Goal: Task Accomplishment & Management: Manage account settings

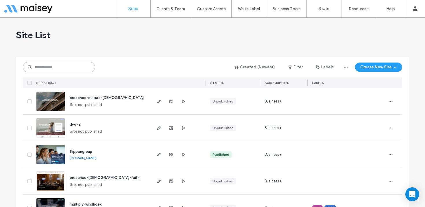
click at [66, 66] on input at bounding box center [59, 67] width 72 height 10
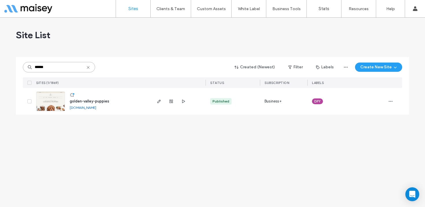
type input "******"
click at [57, 108] on img at bounding box center [50, 111] width 28 height 39
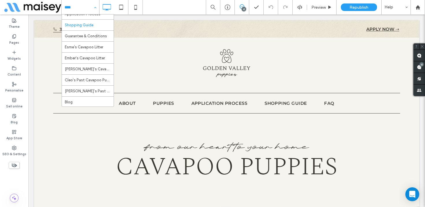
scroll to position [46, 0]
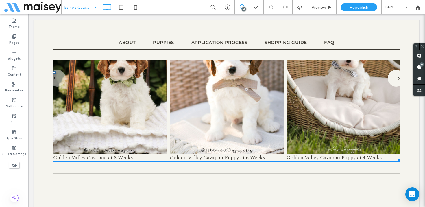
scroll to position [1597, 0]
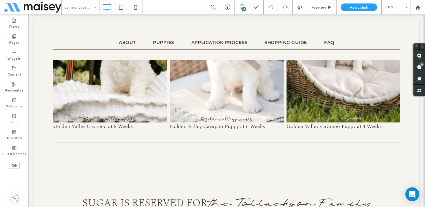
click at [97, 6] on div "Esme's Cavapoo Litter" at bounding box center [81, 7] width 38 height 14
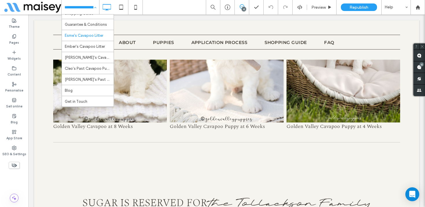
scroll to position [76, 0]
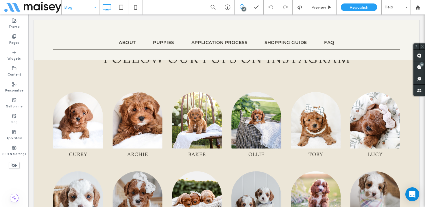
scroll to position [2582, 0]
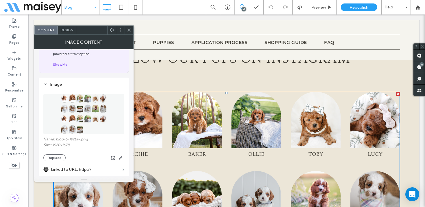
scroll to position [31, 0]
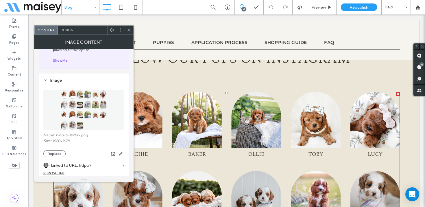
click at [129, 29] on icon at bounding box center [129, 30] width 4 height 4
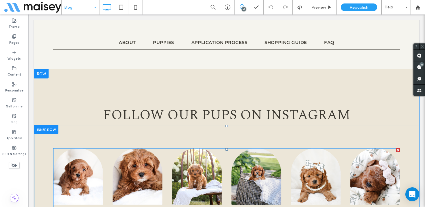
scroll to position [2524, 0]
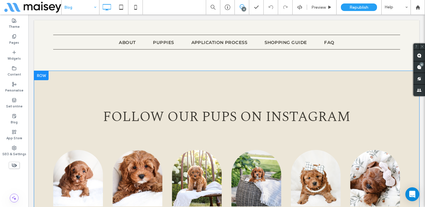
click at [43, 73] on div at bounding box center [41, 75] width 14 height 9
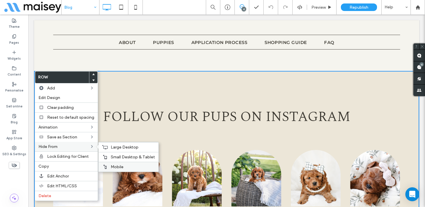
click at [123, 162] on div "Mobile" at bounding box center [129, 167] width 60 height 10
click at [124, 155] on span "Small Desktop & Tablet" at bounding box center [133, 156] width 44 height 5
click at [125, 146] on span "Large Desktop" at bounding box center [125, 147] width 28 height 5
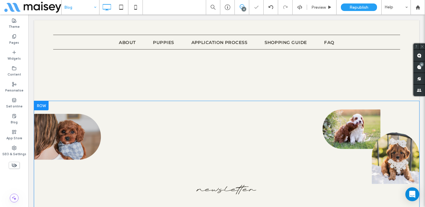
scroll to position [2483, 0]
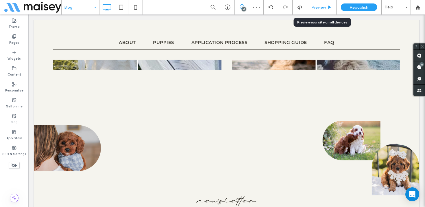
click at [324, 8] on span "Preview" at bounding box center [318, 7] width 14 height 5
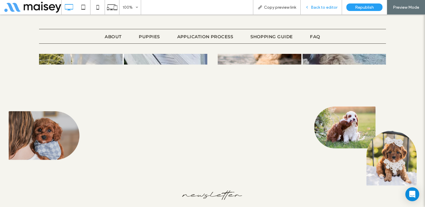
click at [323, 6] on span "Back to editor" at bounding box center [324, 7] width 27 height 5
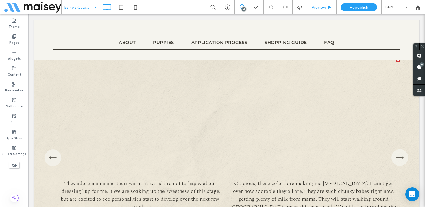
scroll to position [2342, 0]
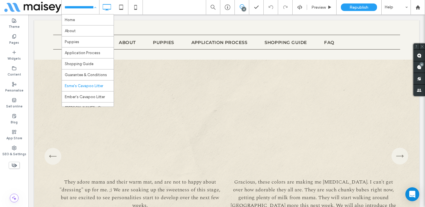
click at [78, 6] on input at bounding box center [78, 7] width 29 height 14
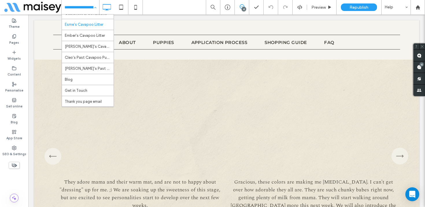
scroll to position [69, 0]
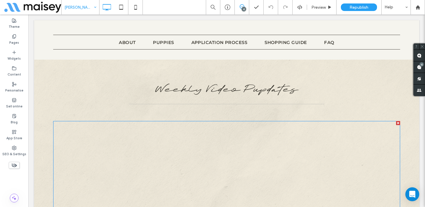
scroll to position [2723, 0]
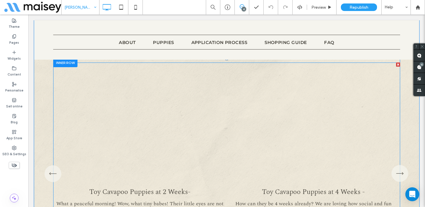
click at [192, 117] on span at bounding box center [226, 168] width 347 height 213
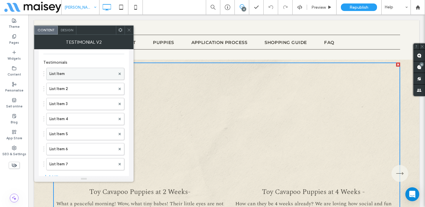
scroll to position [0, 0]
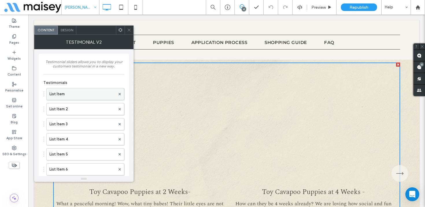
click at [73, 95] on label "List Item" at bounding box center [82, 94] width 66 height 12
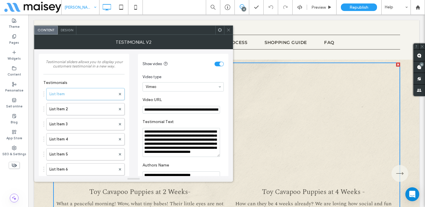
click at [230, 29] on icon at bounding box center [228, 30] width 4 height 4
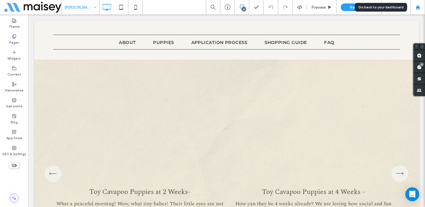
click at [422, 6] on div at bounding box center [418, 7] width 14 height 5
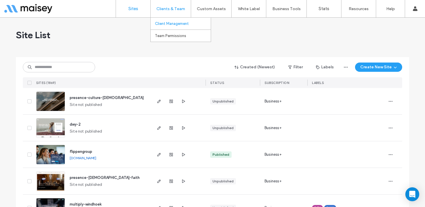
click at [171, 23] on label "Client Management" at bounding box center [172, 23] width 34 height 4
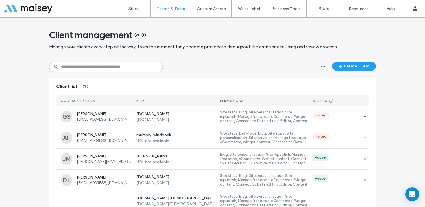
click at [109, 66] on input at bounding box center [106, 67] width 114 height 10
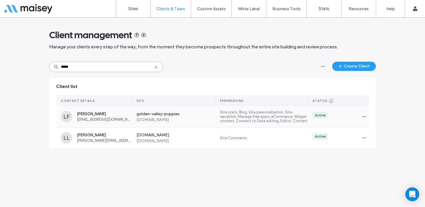
type input "*****"
click at [100, 117] on div "Lindsy Frank goldenvalleypups1@gmail.com" at bounding box center [104, 117] width 55 height 10
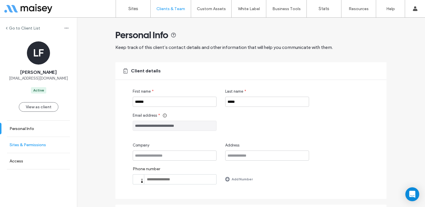
click at [35, 143] on label "Sites & Permissions" at bounding box center [28, 144] width 36 height 5
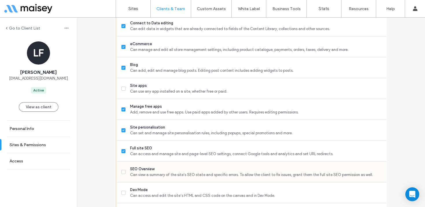
scroll to position [362, 0]
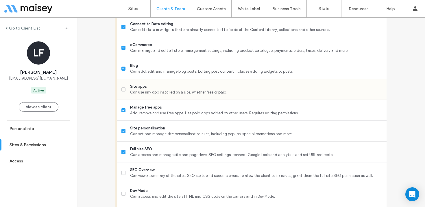
click at [184, 86] on span "Site apps" at bounding box center [256, 87] width 252 height 6
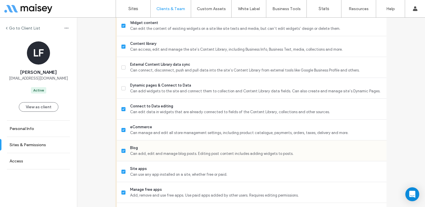
scroll to position [278, 0]
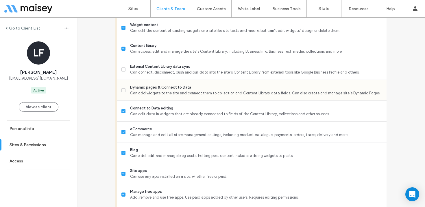
click at [199, 88] on span "Dynamic pages & Connect to Data" at bounding box center [256, 87] width 252 height 6
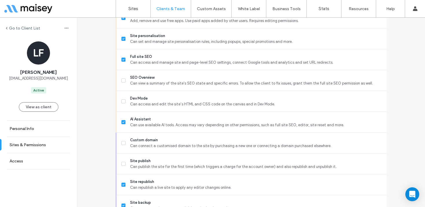
scroll to position [505, 0]
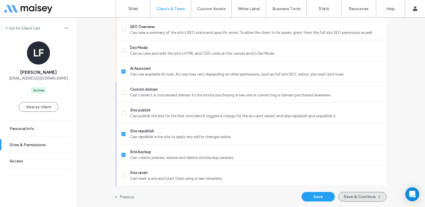
click at [361, 195] on button "Save & Continue" at bounding box center [362, 197] width 48 height 10
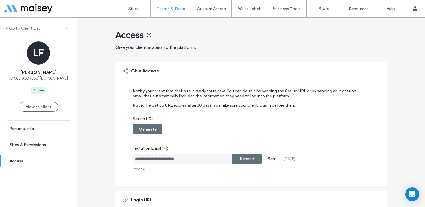
scroll to position [124, 0]
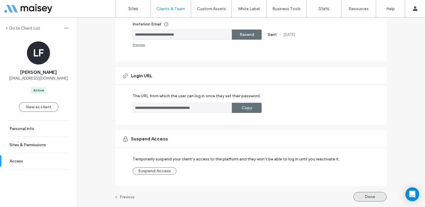
click at [365, 193] on button "Done" at bounding box center [369, 197] width 33 height 10
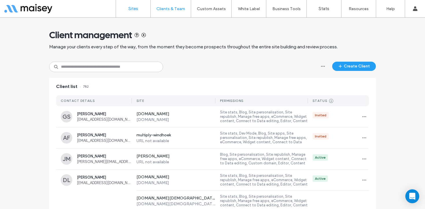
click at [135, 12] on link "Sites" at bounding box center [133, 8] width 34 height 17
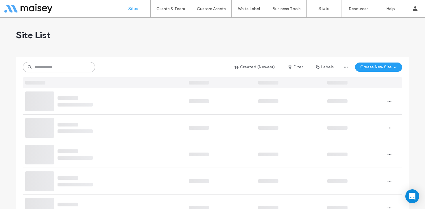
click at [68, 66] on input at bounding box center [59, 67] width 72 height 10
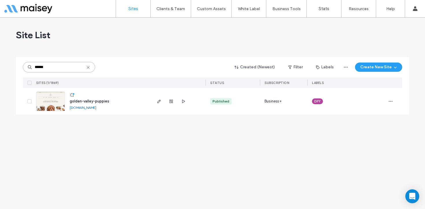
type input "******"
click at [57, 96] on img at bounding box center [50, 111] width 28 height 39
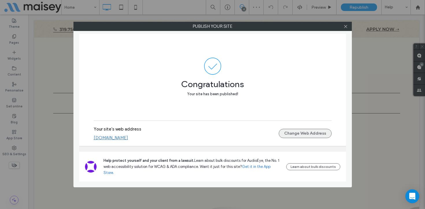
click at [312, 137] on button "Change Web Address" at bounding box center [305, 133] width 53 height 9
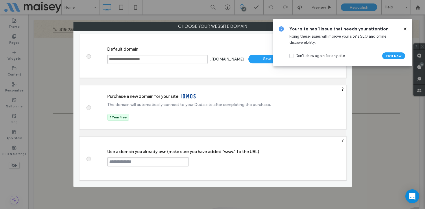
click at [88, 158] on span at bounding box center [88, 158] width 0 height 4
click at [136, 162] on input "text" at bounding box center [148, 161] width 82 height 9
paste input "**********"
type input "**********"
click at [211, 160] on div "Continue" at bounding box center [211, 161] width 38 height 9
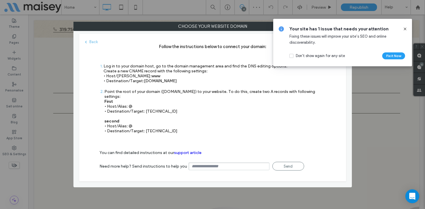
drag, startPoint x: 186, startPoint y: 82, endPoint x: 144, endPoint y: 79, distance: 41.4
click at [144, 79] on div "Log in to your domain host, go to the domain management area and find the DNS e…" at bounding box center [196, 74] width 184 height 20
copy span "s.multiscreensite.com"
click at [182, 103] on div "Point the root of your domain (domain.com) to your website. To do this, create …" at bounding box center [214, 111] width 221 height 44
drag, startPoint x: 165, startPoint y: 107, endPoint x: 145, endPoint y: 109, distance: 20.9
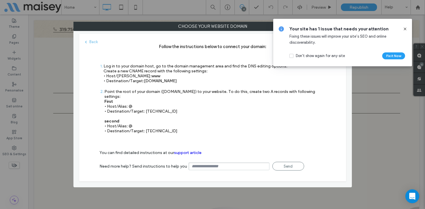
click at [145, 109] on div "Point the root of your domain (domain.com) to your website. To do this, create …" at bounding box center [214, 111] width 221 height 44
copy div "35.172.94.1"
click at [187, 108] on div "Point the root of your domain (domain.com) to your website. To do this, create …" at bounding box center [214, 111] width 221 height 44
drag, startPoint x: 173, startPoint y: 126, endPoint x: 144, endPoint y: 126, distance: 28.3
click at [144, 126] on div "Point the root of your domain (domain.com) to your website. To do this, create …" at bounding box center [214, 111] width 221 height 44
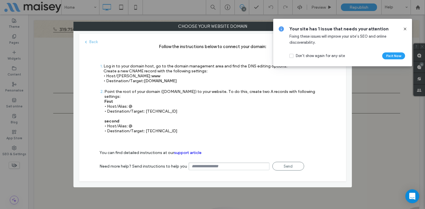
copy div "100.24.208.97"
click at [273, 114] on div "Point the root of your domain (domain.com) to your website. To do this, create …" at bounding box center [214, 111] width 221 height 44
click at [406, 29] on icon at bounding box center [405, 29] width 5 height 5
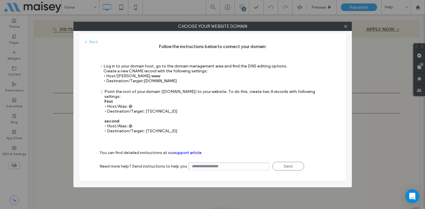
click at [283, 111] on div "Point the root of your domain (domain.com) to your website. To do this, create …" at bounding box center [214, 111] width 221 height 44
click at [346, 25] on use at bounding box center [345, 26] width 3 height 3
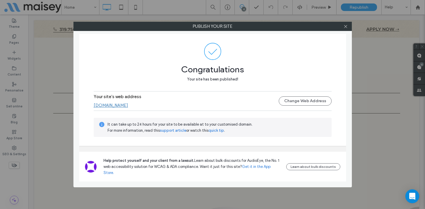
click at [121, 108] on link "[DOMAIN_NAME]" at bounding box center [111, 105] width 34 height 5
click at [347, 25] on icon at bounding box center [345, 26] width 4 height 4
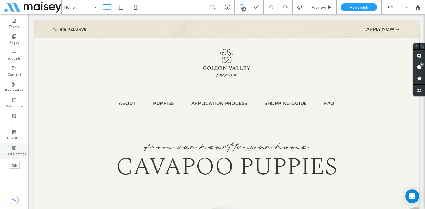
click at [17, 151] on label "SEO & Settings" at bounding box center [14, 153] width 24 height 6
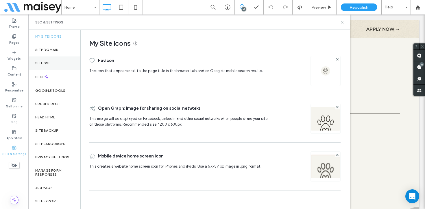
click at [41, 65] on div "Site SSL" at bounding box center [54, 62] width 52 height 13
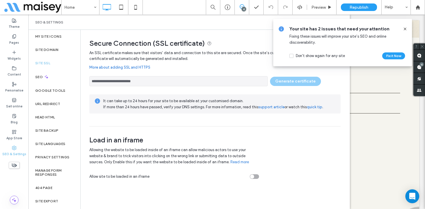
click at [404, 29] on use at bounding box center [405, 28] width 3 height 3
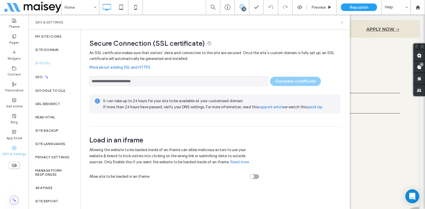
click at [340, 22] on icon at bounding box center [342, 22] width 4 height 4
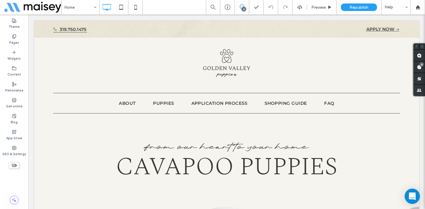
click at [411, 194] on icon "Open Intercom Messenger" at bounding box center [412, 196] width 7 height 8
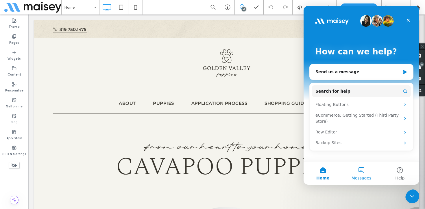
click at [361, 169] on button "Messages" at bounding box center [361, 172] width 38 height 23
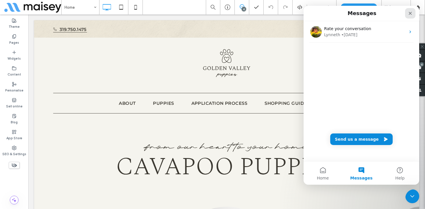
click at [409, 11] on icon "Close" at bounding box center [410, 13] width 5 height 5
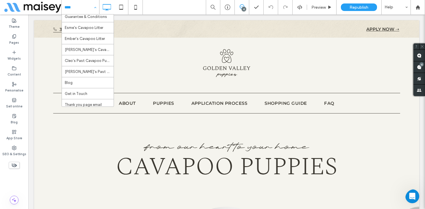
scroll to position [76, 0]
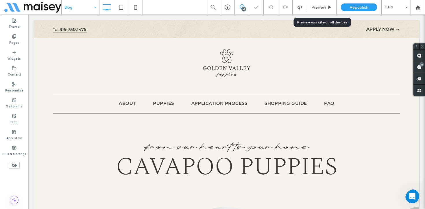
click at [319, 7] on span "Preview" at bounding box center [318, 7] width 14 height 5
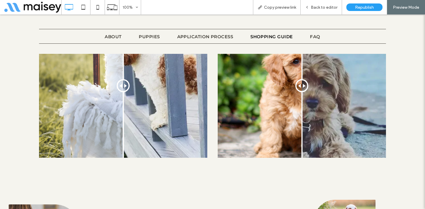
scroll to position [2382, 0]
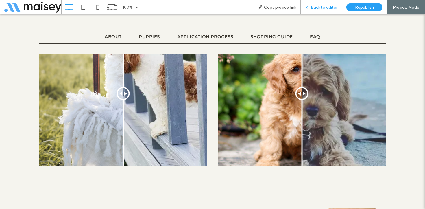
click at [323, 8] on span "Back to editor" at bounding box center [324, 7] width 27 height 5
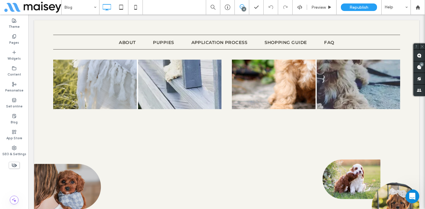
click at [15, 165] on icon at bounding box center [14, 165] width 6 height 6
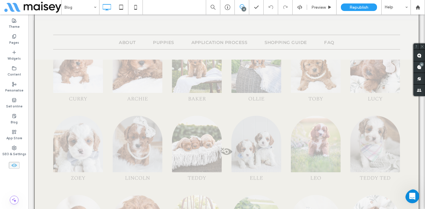
scroll to position [2897, 0]
click at [230, 149] on span at bounding box center [227, 153] width 384 height 12
click at [238, 156] on button "Yes" at bounding box center [238, 155] width 18 height 7
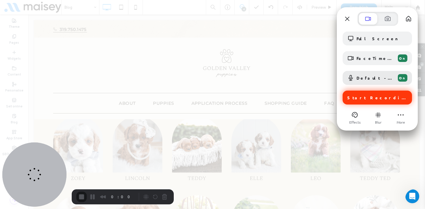
click at [384, 101] on div "Start Recording" at bounding box center [377, 97] width 69 height 14
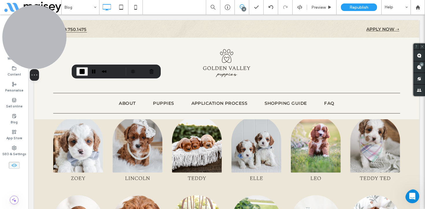
drag, startPoint x: 38, startPoint y: 167, endPoint x: 32, endPoint y: 41, distance: 125.9
click at [32, 41] on div at bounding box center [34, 37] width 64 height 64
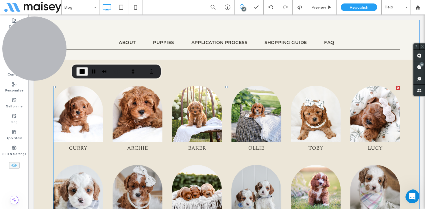
scroll to position [2853, 0]
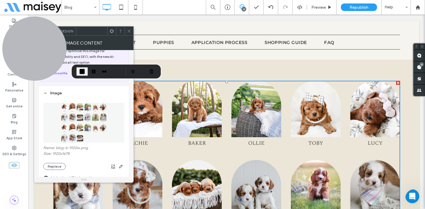
scroll to position [19, 0]
click at [128, 34] on span at bounding box center [129, 31] width 4 height 9
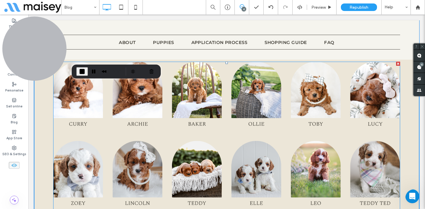
scroll to position [2871, 0]
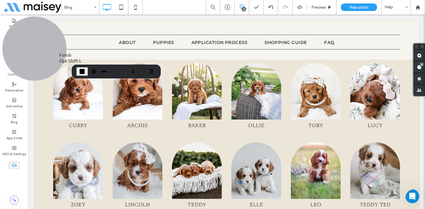
click at [79, 71] on span "End Recording" at bounding box center [82, 71] width 7 height 7
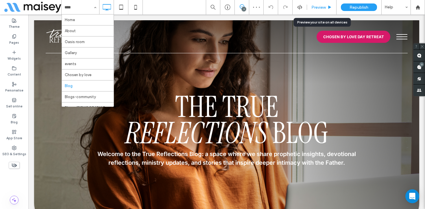
click at [323, 7] on span "Preview" at bounding box center [318, 7] width 14 height 5
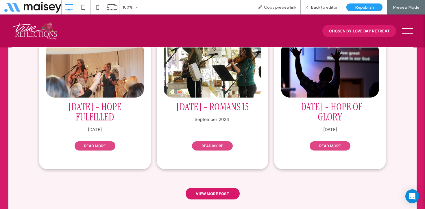
scroll to position [727, 0]
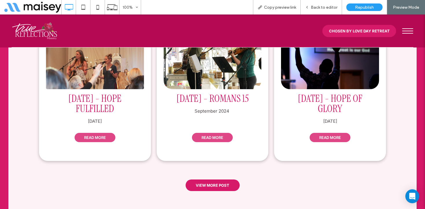
click at [99, 133] on link "READ MORE" at bounding box center [95, 137] width 41 height 9
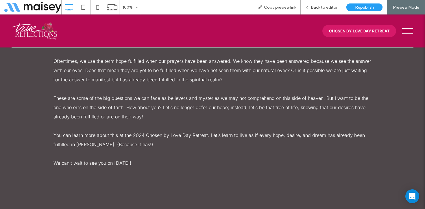
scroll to position [300, 0]
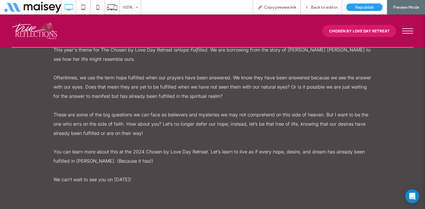
click at [401, 33] on button "menu" at bounding box center [407, 30] width 17 height 15
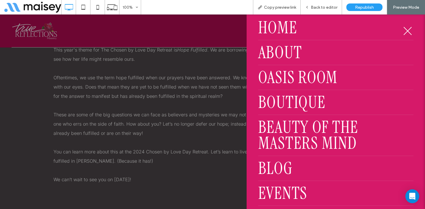
scroll to position [51, 0]
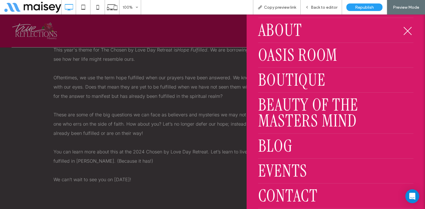
click at [282, 146] on span "Blog" at bounding box center [275, 146] width 34 height 16
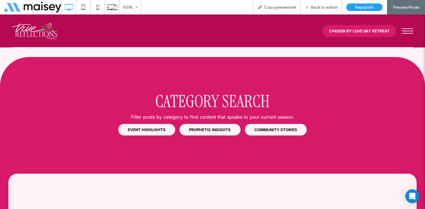
scroll to position [479, 0]
click at [167, 124] on link "EVENT HIGHLIGHTS" at bounding box center [146, 130] width 57 height 12
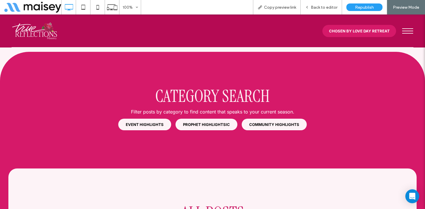
scroll to position [464, 0]
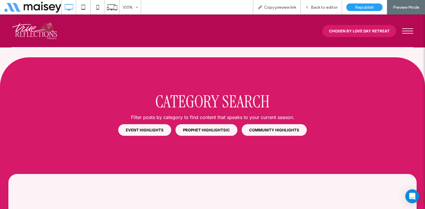
click at [211, 128] on span "PROPHET HIGHLIGHTSIC" at bounding box center [206, 130] width 47 height 5
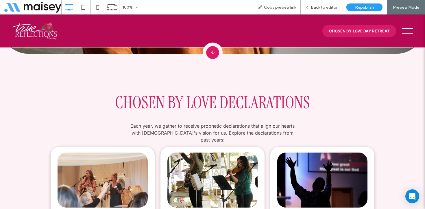
scroll to position [229, 0]
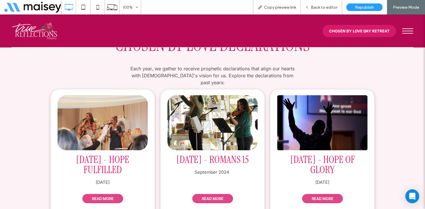
click at [313, 194] on link "READ MORE" at bounding box center [322, 198] width 41 height 9
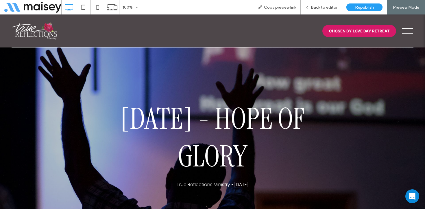
scroll to position [0, 0]
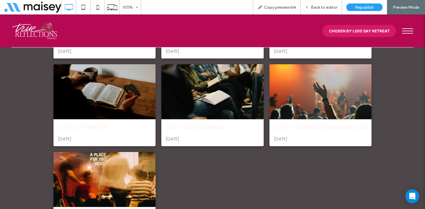
scroll to position [806, 0]
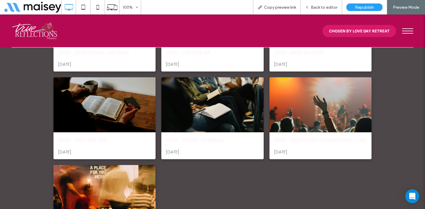
click at [228, 99] on div at bounding box center [212, 104] width 108 height 58
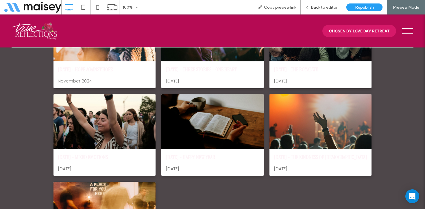
scroll to position [688, 0]
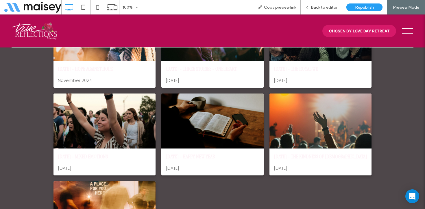
click at [39, 30] on img at bounding box center [36, 31] width 48 height 24
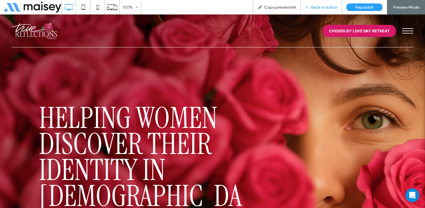
click at [329, 0] on div "Back to editor" at bounding box center [321, 7] width 41 height 14
click at [329, 7] on span "Back to editor" at bounding box center [324, 7] width 27 height 5
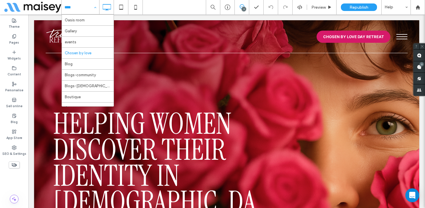
scroll to position [26, 0]
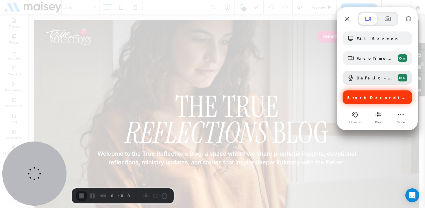
click at [374, 98] on span "Start Recording" at bounding box center [377, 97] width 61 height 5
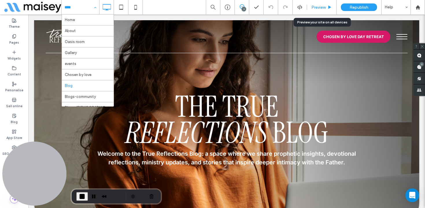
click at [332, 4] on div "Preview" at bounding box center [321, 7] width 29 height 14
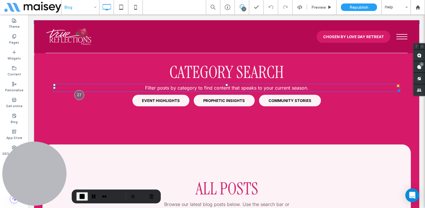
scroll to position [513, 0]
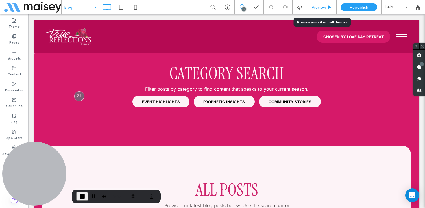
click at [323, 11] on div "Preview" at bounding box center [321, 7] width 29 height 14
click at [323, 6] on span "Preview" at bounding box center [318, 7] width 14 height 5
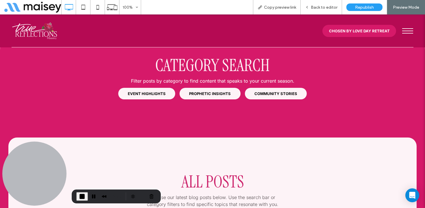
scroll to position [481, 0]
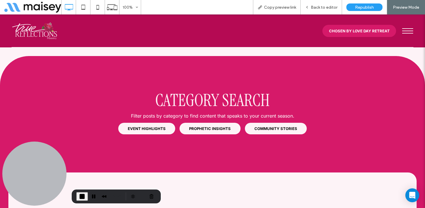
click at [208, 126] on span "PROPHETIC INSIGHTS" at bounding box center [210, 128] width 42 height 5
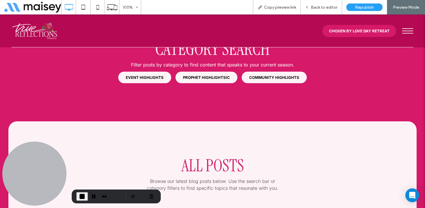
scroll to position [521, 0]
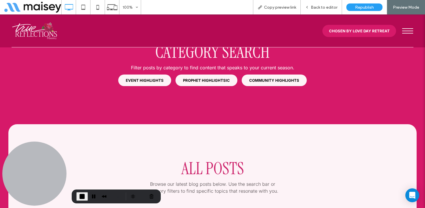
click at [150, 78] on span "EVENT HIGHLIGHTS" at bounding box center [145, 80] width 38 height 5
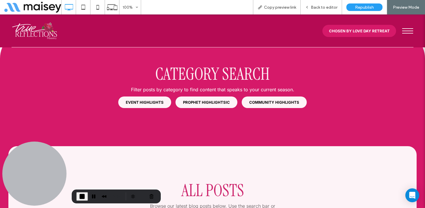
scroll to position [479, 0]
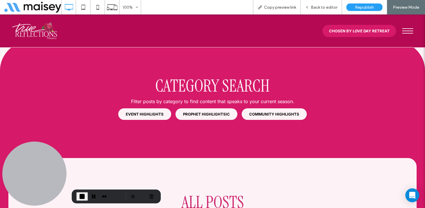
click at [209, 112] on span "PROPHET HIGHLIGHTSIC" at bounding box center [206, 114] width 47 height 5
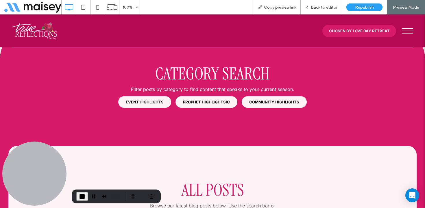
scroll to position [529, 0]
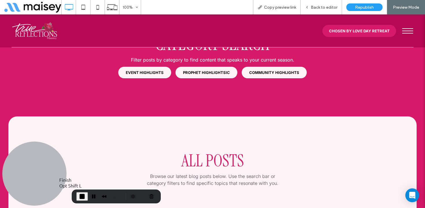
click at [82, 194] on span "End Recording" at bounding box center [82, 196] width 7 height 7
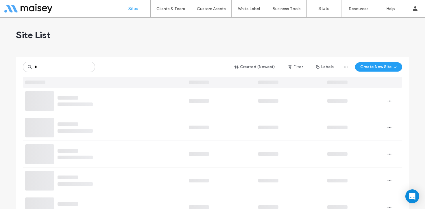
type input "*"
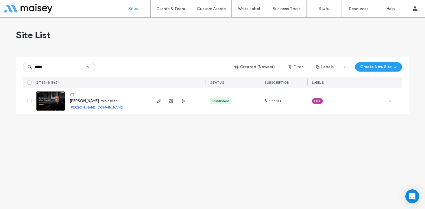
type input "*****"
click at [52, 98] on img at bounding box center [50, 111] width 28 height 39
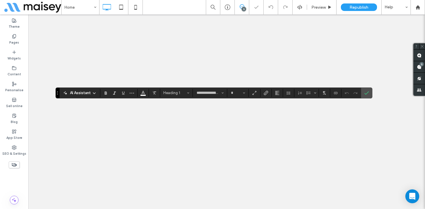
click at [367, 93] on icon "Confirm" at bounding box center [366, 93] width 5 height 5
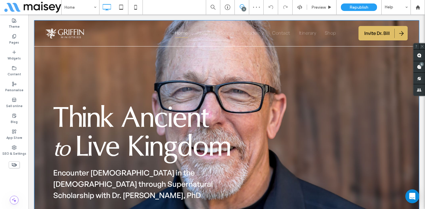
click at [352, 67] on div "Think Ancient to Live Kingdom Encounter God in the Bible through Supernatural S…" at bounding box center [226, 189] width 385 height 339
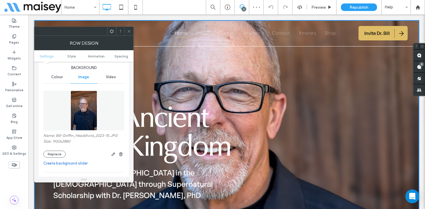
scroll to position [71, 0]
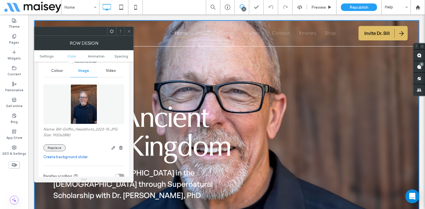
click at [57, 150] on button "Replace" at bounding box center [54, 148] width 22 height 7
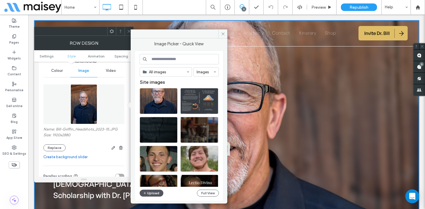
click at [157, 193] on button "Upload" at bounding box center [152, 193] width 24 height 7
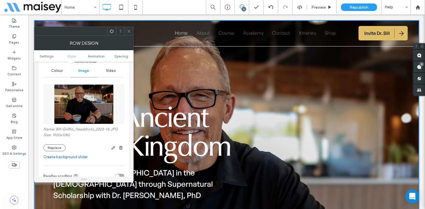
click at [130, 29] on icon at bounding box center [129, 31] width 4 height 4
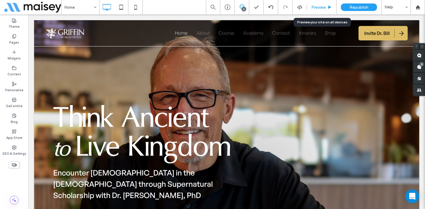
click at [314, 10] on div "Preview" at bounding box center [321, 7] width 29 height 14
click at [322, 5] on span "Preview" at bounding box center [318, 7] width 14 height 5
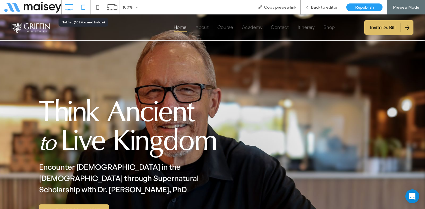
click at [80, 6] on icon at bounding box center [83, 7] width 12 height 12
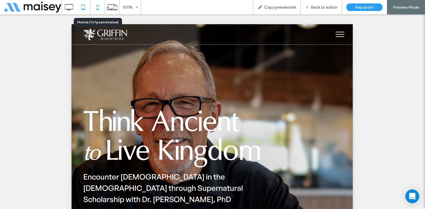
click at [101, 9] on icon at bounding box center [98, 7] width 12 height 12
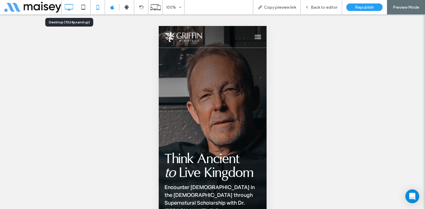
click at [73, 8] on icon at bounding box center [69, 7] width 12 height 12
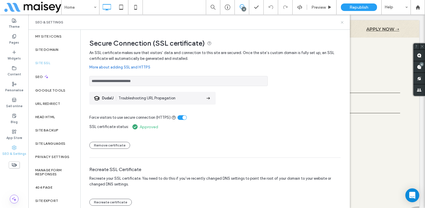
click at [342, 22] on use at bounding box center [342, 22] width 2 height 2
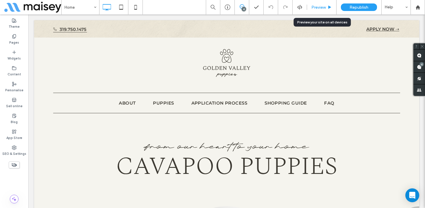
click at [317, 7] on span "Preview" at bounding box center [318, 7] width 14 height 5
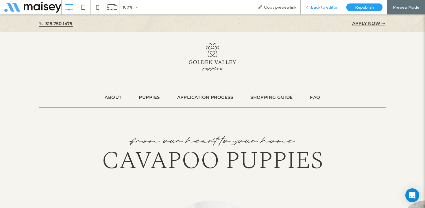
click at [323, 8] on span "Back to editor" at bounding box center [324, 7] width 27 height 5
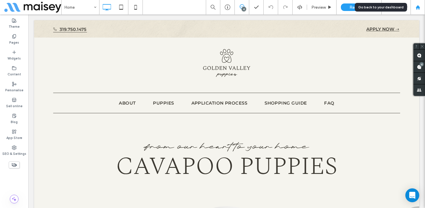
click at [419, 4] on div at bounding box center [418, 7] width 14 height 14
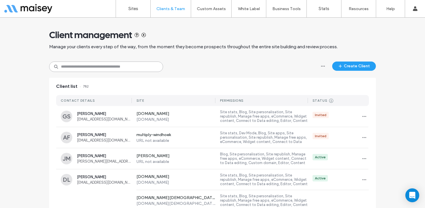
click at [107, 66] on input at bounding box center [106, 67] width 114 height 10
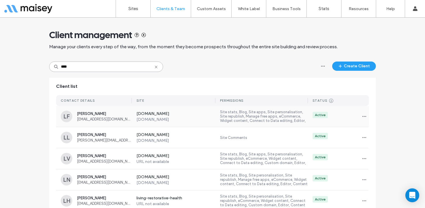
type input "****"
click at [114, 116] on span "Lindsy Frank" at bounding box center [104, 114] width 55 height 4
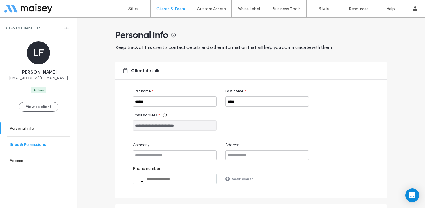
click at [30, 147] on link "Sites & Permissions" at bounding box center [38, 145] width 77 height 16
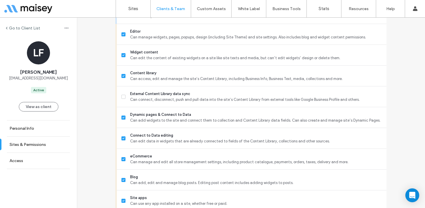
scroll to position [251, 0]
click at [122, 95] on icon at bounding box center [123, 96] width 2 height 2
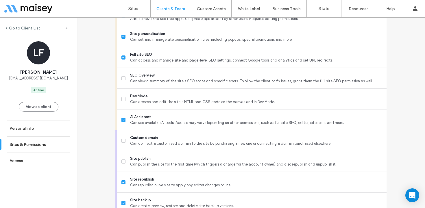
scroll to position [460, 0]
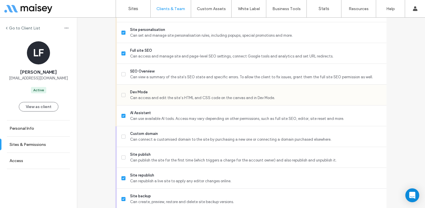
click at [123, 94] on span at bounding box center [123, 95] width 4 height 4
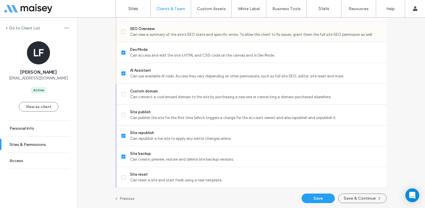
scroll to position [503, 0]
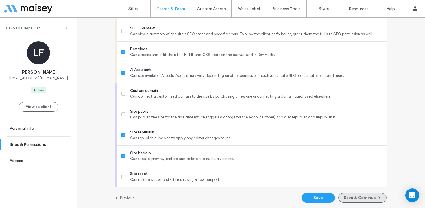
click at [355, 199] on button "Save & Continue" at bounding box center [362, 198] width 48 height 10
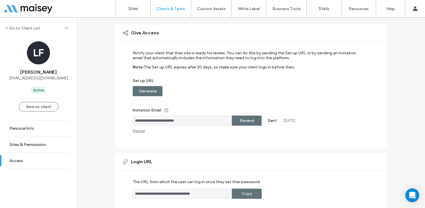
scroll to position [123, 0]
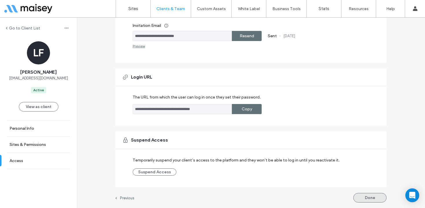
click at [368, 195] on button "Done" at bounding box center [369, 198] width 33 height 10
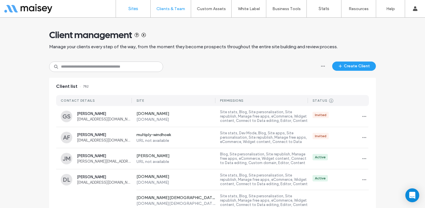
click at [138, 12] on link "Sites" at bounding box center [133, 8] width 34 height 17
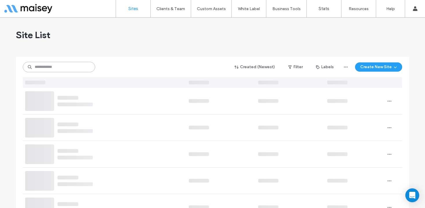
click at [80, 68] on input at bounding box center [59, 67] width 72 height 10
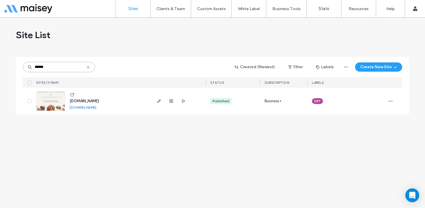
type input "******"
click at [54, 103] on img at bounding box center [50, 111] width 28 height 39
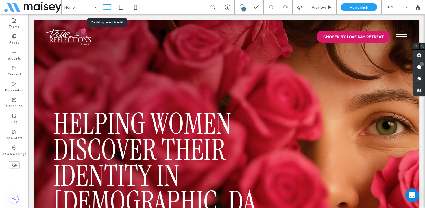
click at [107, 7] on icon at bounding box center [107, 7] width 12 height 12
click at [121, 7] on icon at bounding box center [121, 7] width 12 height 12
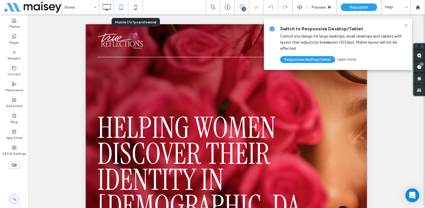
click at [135, 7] on icon at bounding box center [136, 7] width 12 height 12
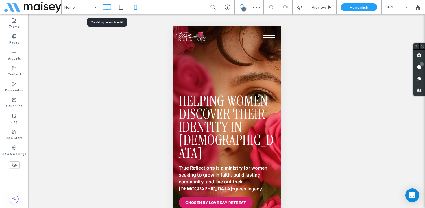
click at [105, 9] on icon at bounding box center [107, 7] width 12 height 12
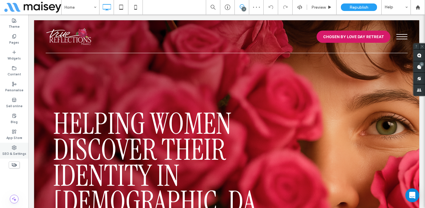
click at [8, 154] on label "SEO & Settings" at bounding box center [14, 153] width 24 height 6
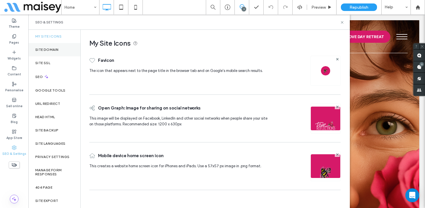
click at [55, 47] on div "Site Domain" at bounding box center [54, 49] width 52 height 13
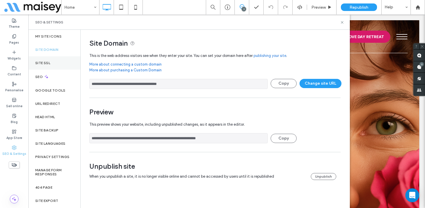
click at [51, 62] on div "Site SSL" at bounding box center [54, 62] width 52 height 13
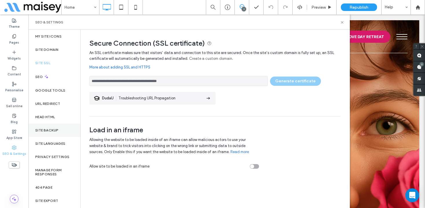
scroll to position [17, 0]
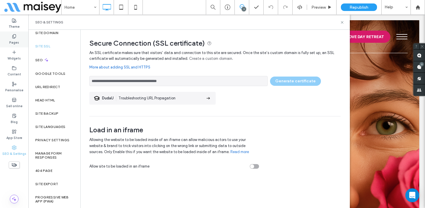
click at [15, 40] on label "Pages" at bounding box center [14, 42] width 10 height 6
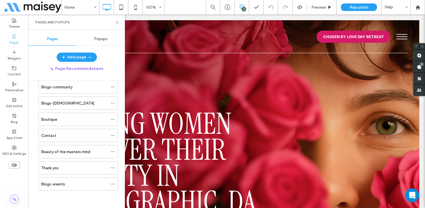
scroll to position [0, 0]
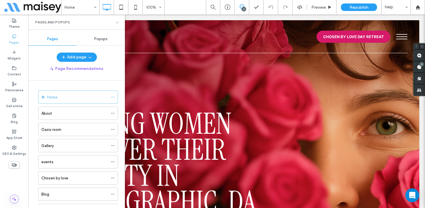
click at [116, 22] on icon at bounding box center [117, 22] width 4 height 4
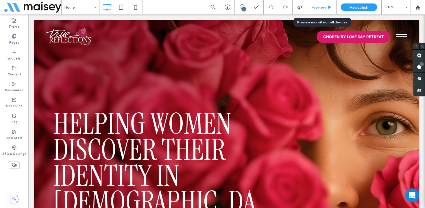
click at [315, 11] on div "Preview" at bounding box center [321, 7] width 29 height 14
click at [320, 5] on span "Preview" at bounding box center [318, 7] width 14 height 5
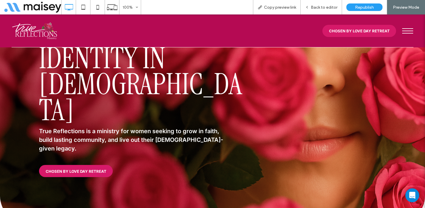
scroll to position [106, 0]
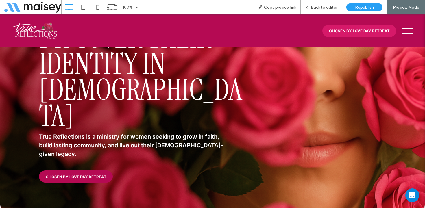
click at [82, 175] on span "CHOSEN BY LOVE DAY RETREAT" at bounding box center [76, 177] width 61 height 5
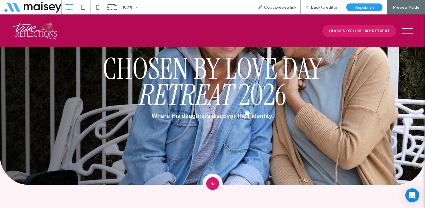
scroll to position [93, 0]
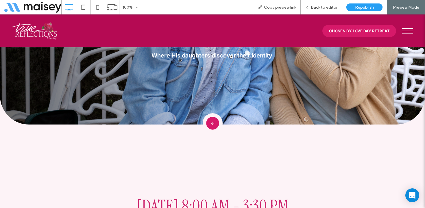
click at [32, 31] on img at bounding box center [36, 31] width 48 height 24
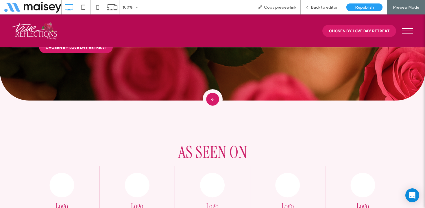
scroll to position [236, 0]
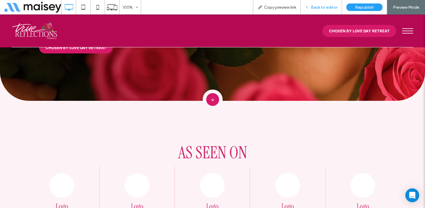
click at [329, 5] on span "Back to editor" at bounding box center [324, 7] width 27 height 5
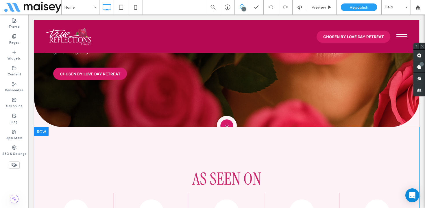
scroll to position [214, 0]
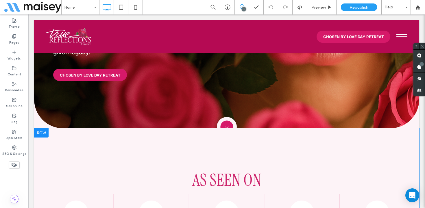
click at [45, 128] on div at bounding box center [41, 132] width 14 height 9
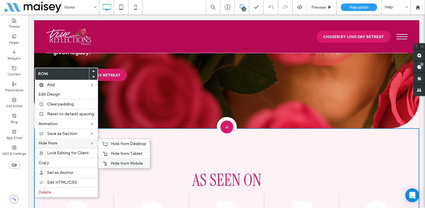
click at [111, 164] on span "Hide from Mobile" at bounding box center [127, 163] width 32 height 5
click at [112, 151] on span "Hide from Tablet" at bounding box center [127, 153] width 32 height 5
click at [115, 142] on span "Hide from Desktop" at bounding box center [129, 143] width 36 height 5
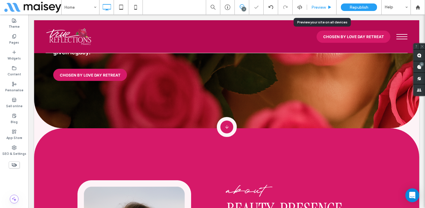
click at [324, 7] on span "Preview" at bounding box center [318, 7] width 14 height 5
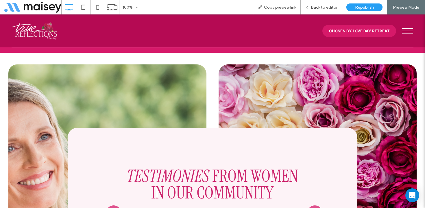
scroll to position [1099, 0]
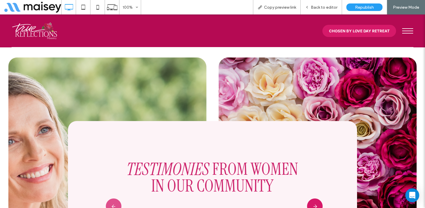
click at [311, 199] on icon "button" at bounding box center [315, 207] width 16 height 16
click at [315, 199] on icon "button" at bounding box center [315, 207] width 16 height 16
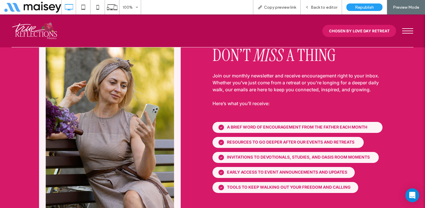
scroll to position [1753, 0]
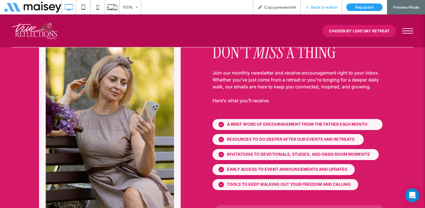
click at [330, 7] on span "Back to editor" at bounding box center [324, 7] width 27 height 5
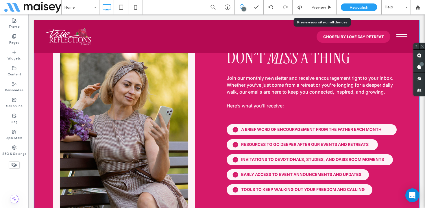
scroll to position [1752, 0]
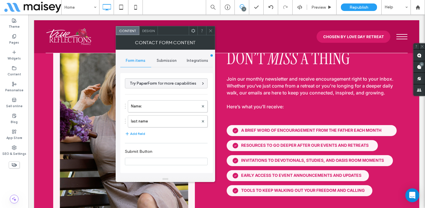
type input "*******"
type input "**********"
click at [167, 61] on span "Submission" at bounding box center [167, 60] width 20 height 5
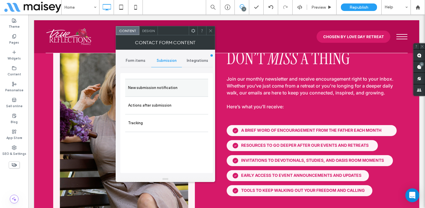
click at [153, 89] on label "New submission notification" at bounding box center [166, 88] width 77 height 12
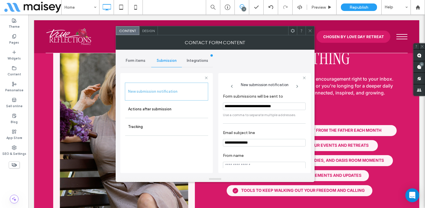
click at [243, 147] on input "**********" at bounding box center [264, 143] width 83 height 8
type input "**********"
click at [178, 106] on label "Actions after submission" at bounding box center [166, 110] width 77 height 12
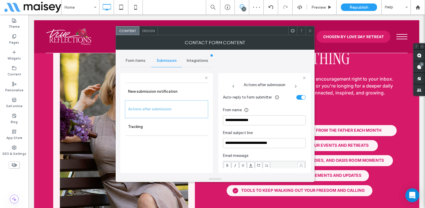
scroll to position [160, 0]
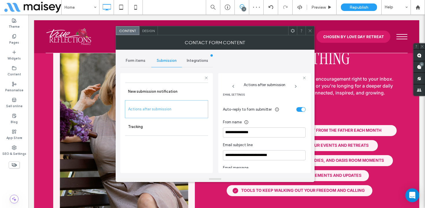
click at [309, 32] on icon at bounding box center [310, 31] width 4 height 4
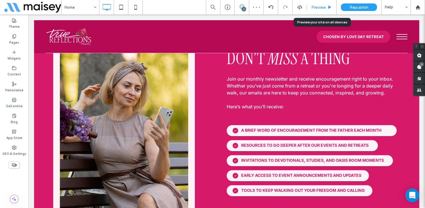
click at [322, 8] on span "Preview" at bounding box center [318, 7] width 14 height 5
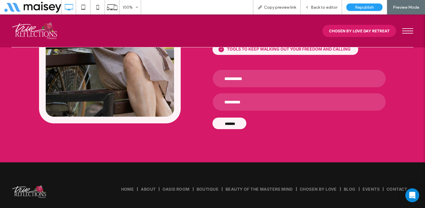
scroll to position [1907, 0]
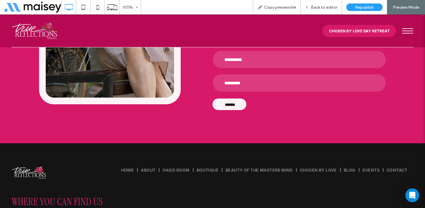
click at [150, 168] on span "About" at bounding box center [148, 170] width 15 height 5
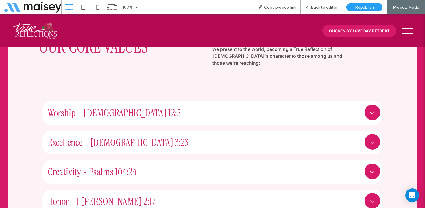
scroll to position [922, 0]
click at [276, 135] on div "Excellence - Colossians 3:23" at bounding box center [202, 141] width 309 height 13
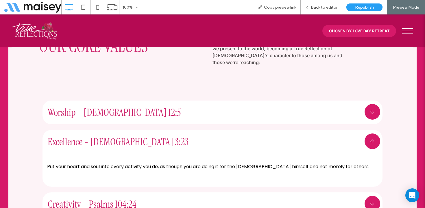
click at [276, 135] on div "Excellence - Colossians 3:23" at bounding box center [202, 141] width 309 height 13
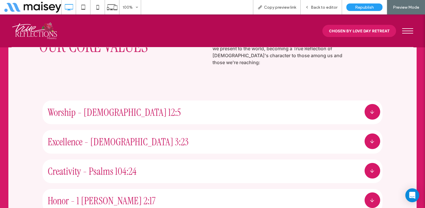
click at [248, 165] on div "Creativity - Psalms 104:24" at bounding box center [202, 171] width 309 height 13
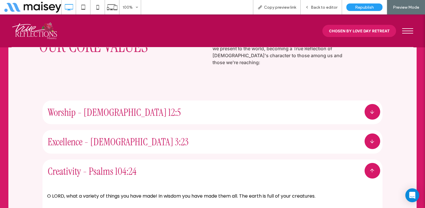
click at [248, 165] on div "Creativity - Psalms 104:24" at bounding box center [202, 171] width 309 height 13
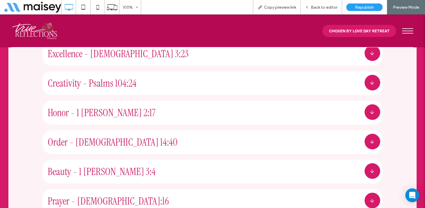
scroll to position [1013, 0]
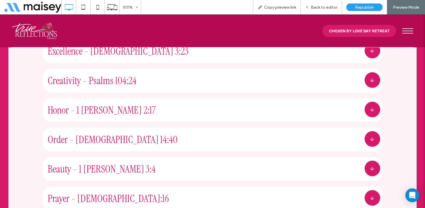
click at [319, 133] on div "Order - 1 Corinthians 14:40" at bounding box center [202, 139] width 309 height 13
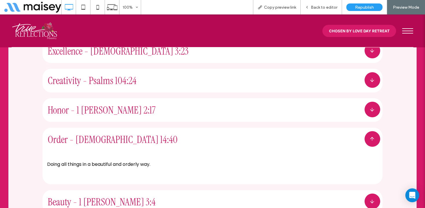
click at [319, 133] on div "Order - 1 Corinthians 14:40" at bounding box center [202, 139] width 309 height 13
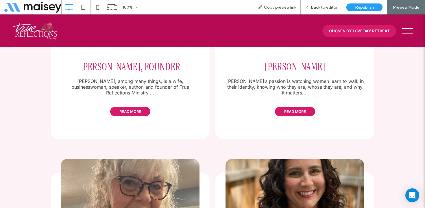
scroll to position [1453, 0]
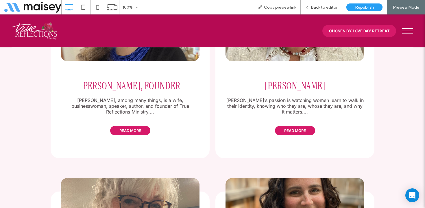
click at [304, 126] on span "READ MORE" at bounding box center [295, 130] width 40 height 9
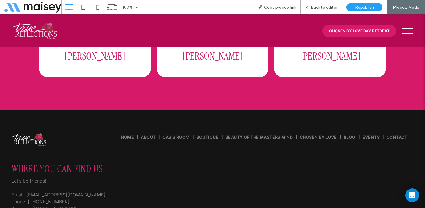
scroll to position [2421, 0]
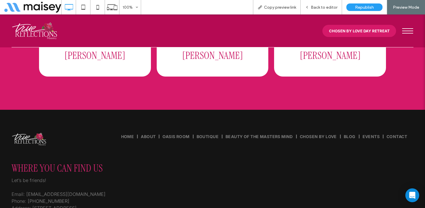
click at [171, 134] on span "Oasis room" at bounding box center [175, 136] width 27 height 5
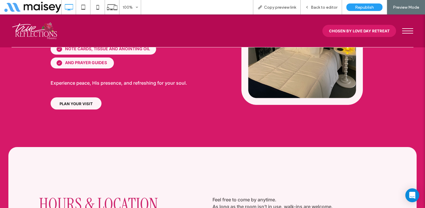
scroll to position [592, 0]
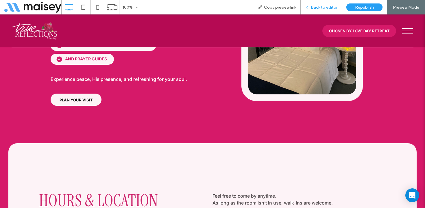
click at [319, 6] on span "Back to editor" at bounding box center [324, 7] width 27 height 5
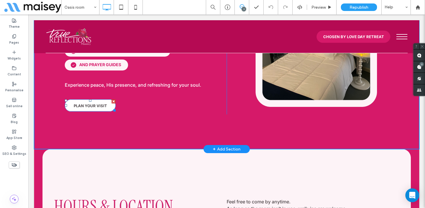
click at [84, 104] on span "PLAN YOUR VISIT" at bounding box center [90, 106] width 33 height 5
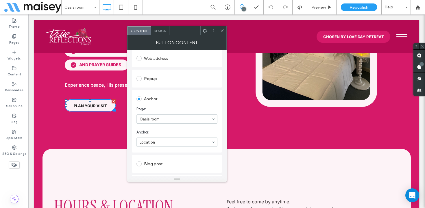
scroll to position [82, 0]
click at [222, 31] on icon at bounding box center [222, 31] width 4 height 4
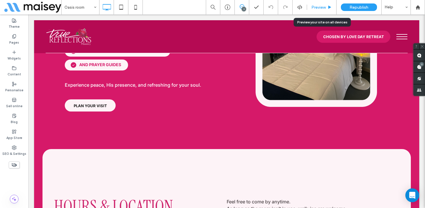
click at [318, 7] on span "Preview" at bounding box center [318, 7] width 14 height 5
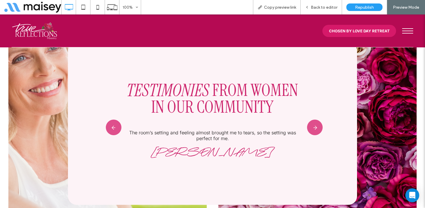
scroll to position [1050, 0]
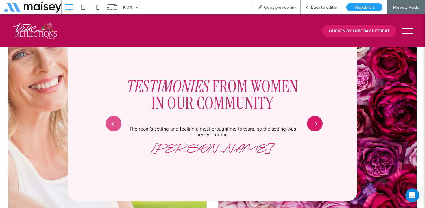
click at [315, 116] on icon "button" at bounding box center [315, 124] width 16 height 16
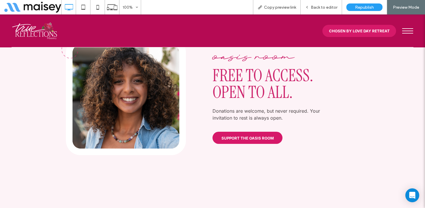
scroll to position [1369, 0]
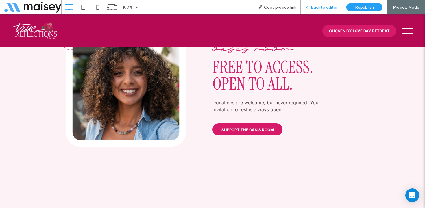
click at [327, 5] on span "Back to editor" at bounding box center [324, 7] width 27 height 5
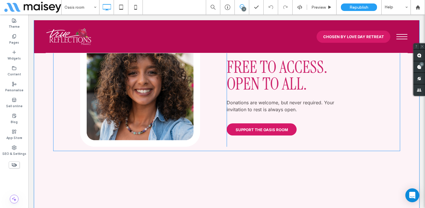
scroll to position [1361, 0]
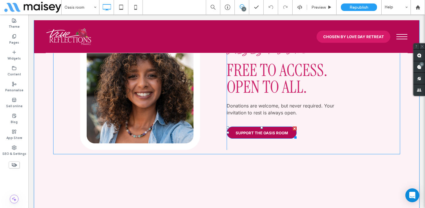
click at [265, 127] on link "SUPPORT THE OASIS ROOM" at bounding box center [262, 133] width 70 height 12
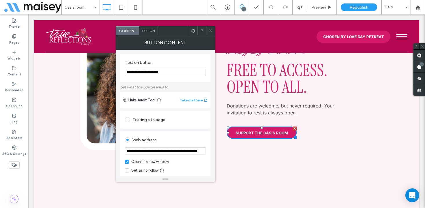
click at [209, 29] on icon at bounding box center [210, 31] width 4 height 4
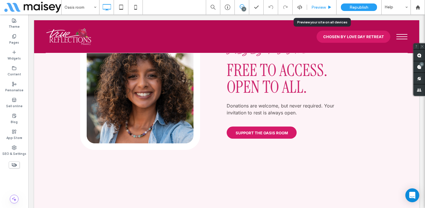
click at [323, 4] on div "Preview" at bounding box center [321, 7] width 29 height 14
click at [325, 5] on span "Preview" at bounding box center [318, 7] width 14 height 5
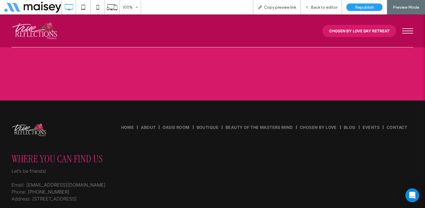
scroll to position [1870, 0]
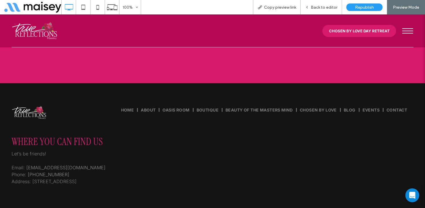
click at [251, 108] on span "Beauty of the masters mind" at bounding box center [259, 110] width 67 height 5
click at [247, 86] on div at bounding box center [212, 104] width 425 height 208
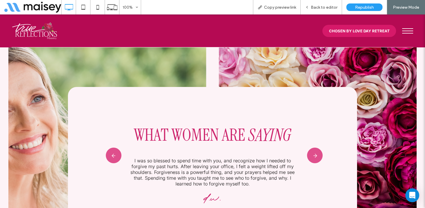
scroll to position [1074, 0]
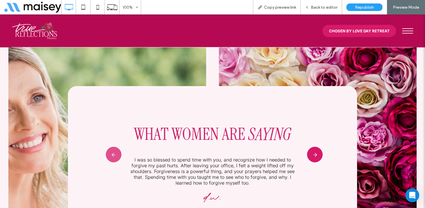
click at [315, 147] on icon "button" at bounding box center [315, 155] width 16 height 16
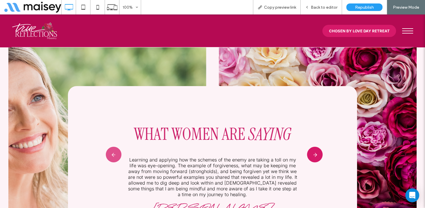
click at [315, 147] on icon "button" at bounding box center [315, 155] width 16 height 16
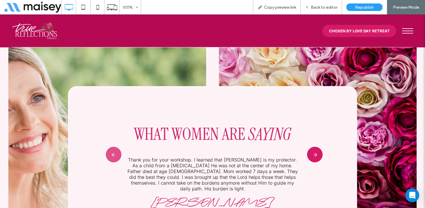
click at [315, 147] on icon "button" at bounding box center [315, 155] width 16 height 16
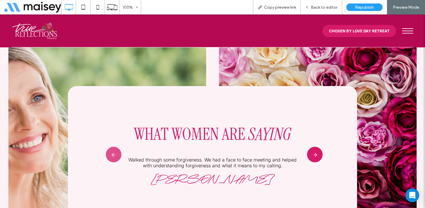
click at [315, 147] on icon "button" at bounding box center [315, 155] width 16 height 16
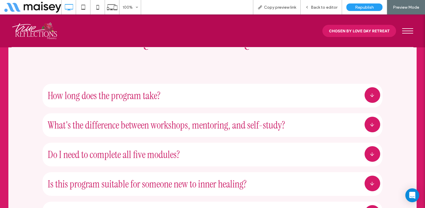
scroll to position [2031, 0]
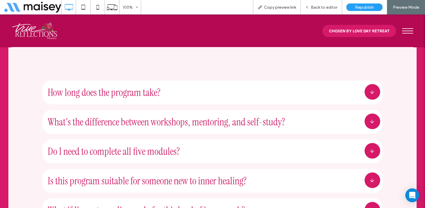
click at [128, 115] on div "What's the difference between workshops, mentoring, and self-study?" at bounding box center [202, 121] width 309 height 13
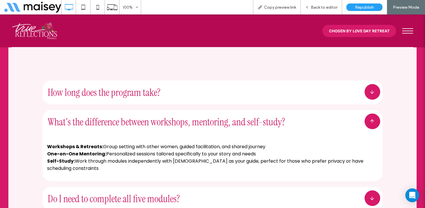
click at [128, 115] on div "What's the difference between workshops, mentoring, and self-study?" at bounding box center [202, 121] width 309 height 13
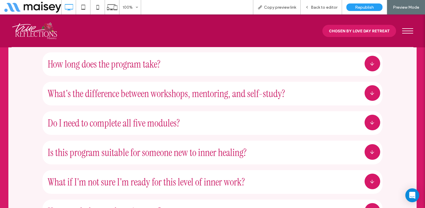
scroll to position [2083, 0]
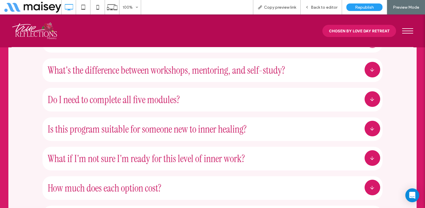
click at [123, 123] on div "Is this program suitable for someone new to inner healing?" at bounding box center [202, 129] width 309 height 13
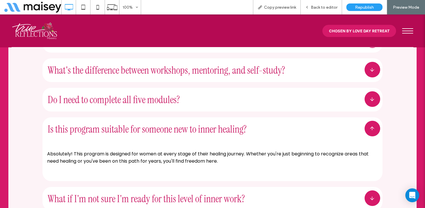
click at [123, 123] on div "Is this program suitable for someone new to inner healing?" at bounding box center [202, 129] width 309 height 13
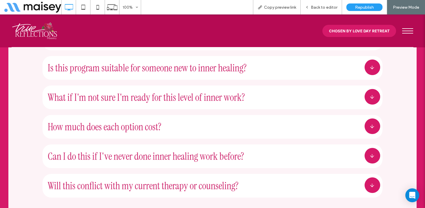
scroll to position [2150, 0]
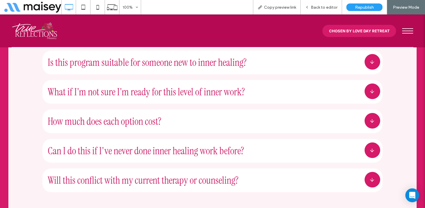
click at [129, 115] on div "How much does each option cost?" at bounding box center [202, 121] width 309 height 13
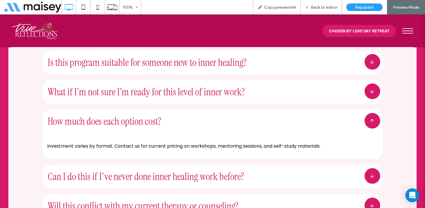
click at [129, 115] on div "How much does each option cost?" at bounding box center [202, 121] width 309 height 13
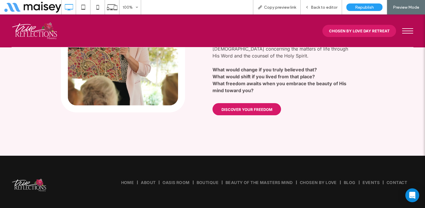
scroll to position [2550, 0]
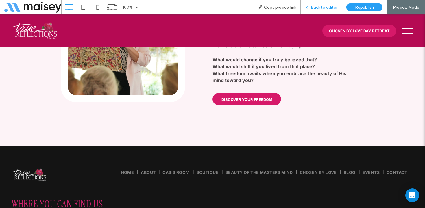
click at [329, 10] on div "Back to editor" at bounding box center [321, 7] width 41 height 14
click at [322, 5] on span "Back to editor" at bounding box center [324, 7] width 27 height 5
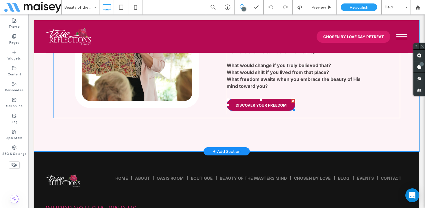
click at [261, 103] on span "DISCOVER YOUR FREEDOM" at bounding box center [261, 105] width 51 height 5
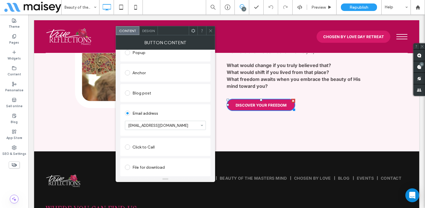
scroll to position [108, 0]
click at [210, 31] on icon at bounding box center [210, 31] width 4 height 4
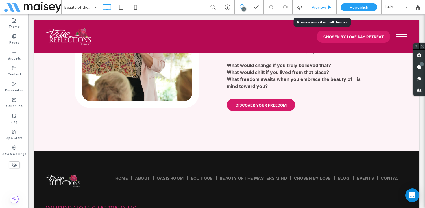
click at [320, 8] on span "Preview" at bounding box center [318, 7] width 14 height 5
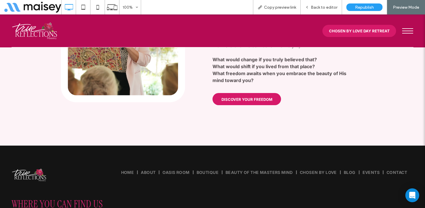
click at [320, 170] on span "Chosen by love" at bounding box center [318, 172] width 37 height 5
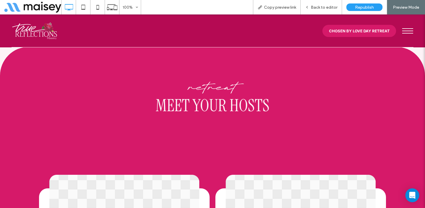
scroll to position [1582, 0]
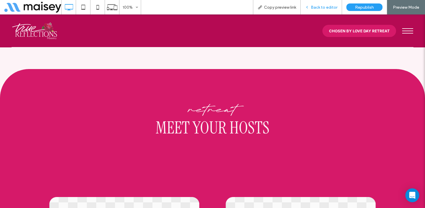
click at [326, 7] on span "Back to editor" at bounding box center [324, 7] width 27 height 5
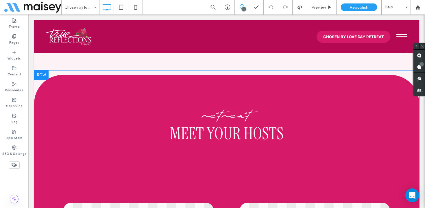
click at [40, 71] on div at bounding box center [41, 75] width 14 height 9
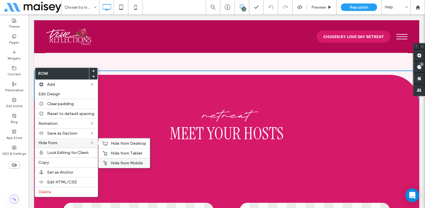
click at [117, 163] on span "Hide from Mobile" at bounding box center [127, 163] width 32 height 5
click at [117, 153] on span "Hide from Tablet" at bounding box center [127, 153] width 32 height 5
click at [119, 144] on span "Hide from Desktop" at bounding box center [129, 143] width 36 height 5
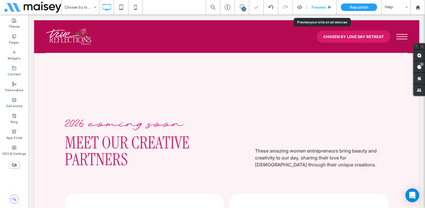
click at [326, 5] on span "Preview" at bounding box center [318, 7] width 14 height 5
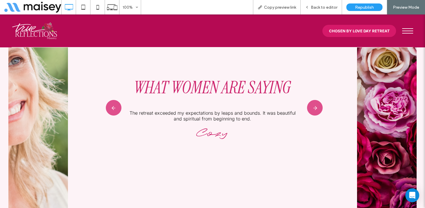
scroll to position [2333, 0]
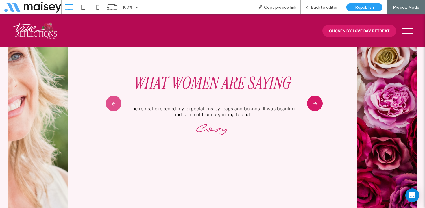
click at [317, 96] on icon "button" at bounding box center [315, 104] width 16 height 16
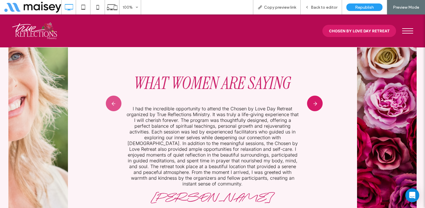
click at [317, 96] on icon "button" at bounding box center [315, 104] width 16 height 16
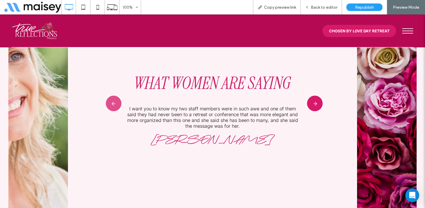
click at [317, 96] on icon "button" at bounding box center [315, 104] width 16 height 16
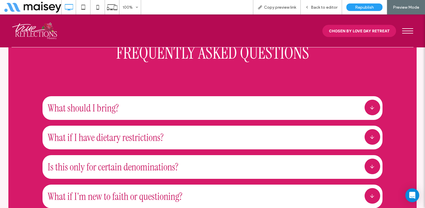
scroll to position [2713, 0]
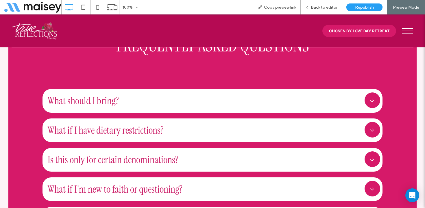
click at [262, 124] on div "What if I have dietary restrictions?" at bounding box center [202, 130] width 309 height 13
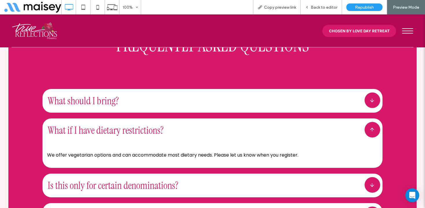
click at [259, 124] on div "What if I have dietary restrictions?" at bounding box center [202, 130] width 309 height 13
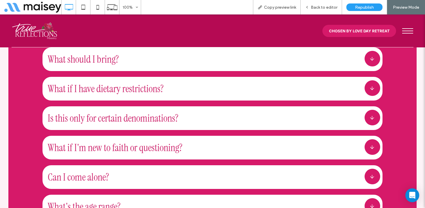
scroll to position [2772, 0]
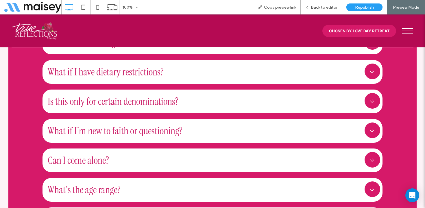
click at [252, 124] on div "What if I'm new to faith or questioning?" at bounding box center [202, 130] width 309 height 13
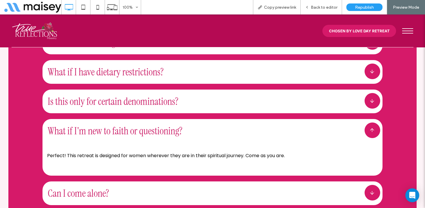
click at [252, 124] on div "What if I'm new to faith or questioning?" at bounding box center [202, 130] width 309 height 13
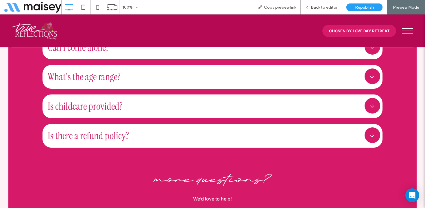
scroll to position [2888, 0]
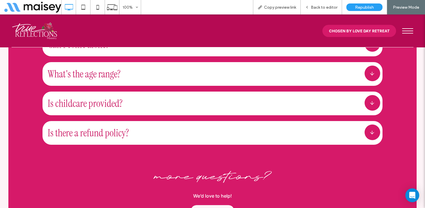
click at [252, 97] on div "Is childcare provided?" at bounding box center [202, 103] width 309 height 13
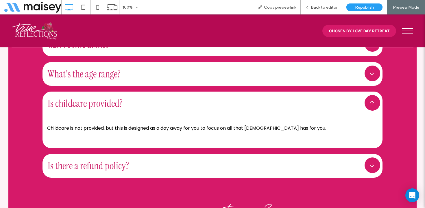
click at [252, 97] on div "Is childcare provided?" at bounding box center [202, 103] width 309 height 13
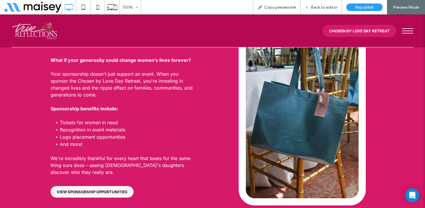
scroll to position [3678, 0]
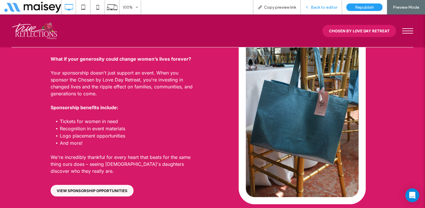
click at [326, 4] on div "Back to editor" at bounding box center [321, 7] width 41 height 14
click at [324, 7] on span "Back to editor" at bounding box center [324, 7] width 27 height 5
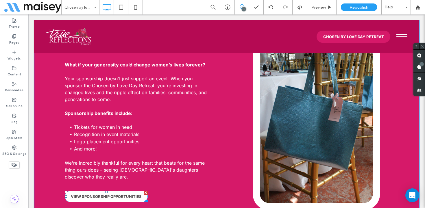
click at [114, 194] on span "VIEW SPONSORSHIP OPPORTUNITIES" at bounding box center [106, 196] width 71 height 5
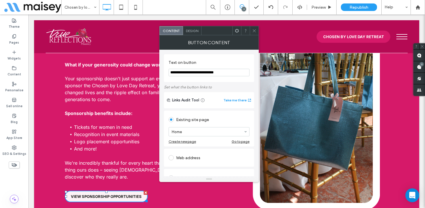
click at [253, 32] on use at bounding box center [254, 30] width 3 height 3
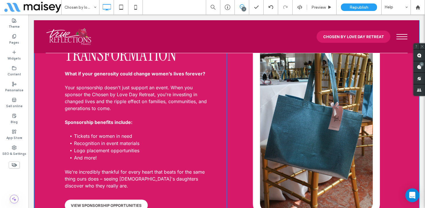
scroll to position [3671, 0]
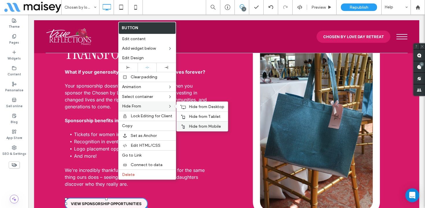
click at [194, 125] on span "Hide from Mobile" at bounding box center [205, 126] width 32 height 5
click at [194, 118] on span "Hide from Tablet" at bounding box center [205, 116] width 32 height 5
click at [197, 106] on span "Hide from Desktop" at bounding box center [207, 106] width 36 height 5
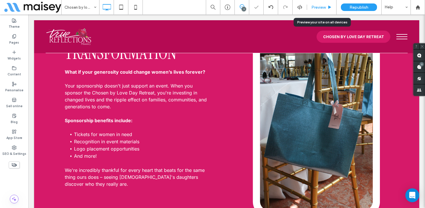
click at [323, 10] on span "Preview" at bounding box center [318, 7] width 14 height 5
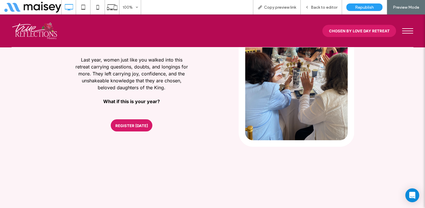
scroll to position [4239, 0]
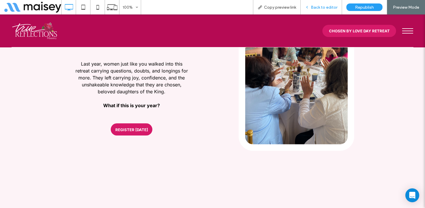
click at [332, 8] on span "Back to editor" at bounding box center [324, 7] width 27 height 5
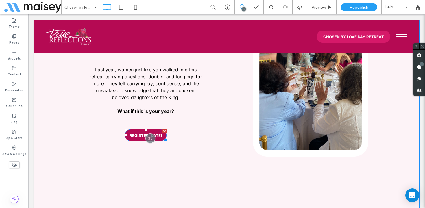
click at [159, 133] on span "REGISTER TODAY" at bounding box center [146, 135] width 33 height 5
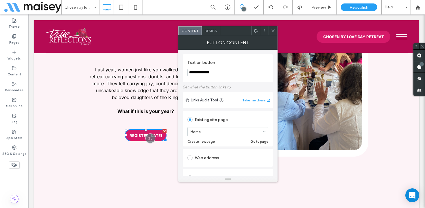
click at [273, 29] on icon at bounding box center [273, 31] width 4 height 4
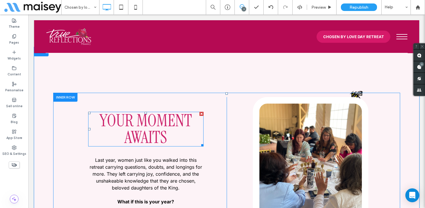
scroll to position [4150, 0]
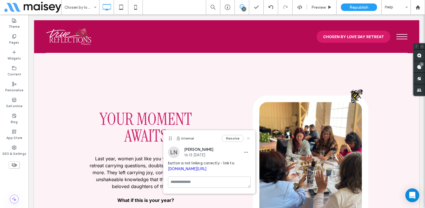
click at [250, 138] on icon at bounding box center [248, 138] width 5 height 5
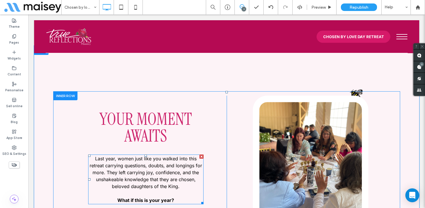
scroll to position [4196, 0]
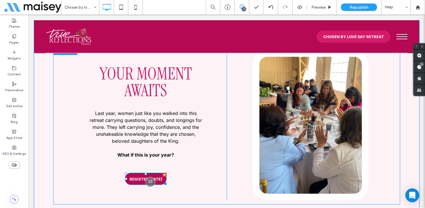
click at [138, 177] on span "REGISTER TODAY" at bounding box center [146, 179] width 33 height 5
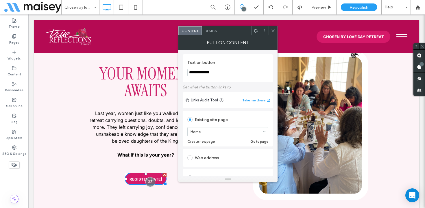
click at [274, 29] on icon at bounding box center [273, 31] width 4 height 4
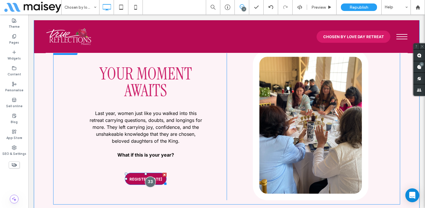
click at [151, 177] on div at bounding box center [150, 182] width 11 height 11
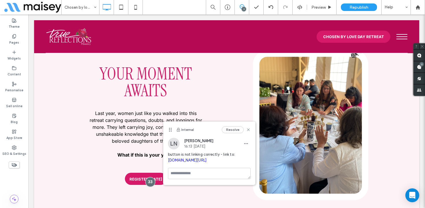
click at [175, 162] on link "[DOMAIN_NAME][URL]" at bounding box center [187, 160] width 39 height 4
click at [316, 7] on span "Preview" at bounding box center [318, 7] width 14 height 5
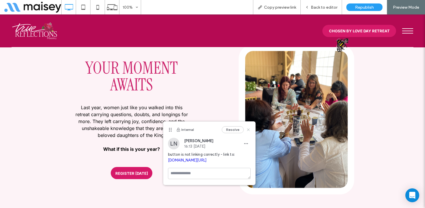
click at [248, 129] on icon at bounding box center [248, 130] width 5 height 5
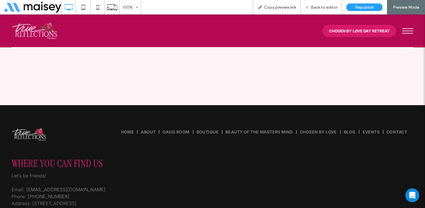
scroll to position [4348, 0]
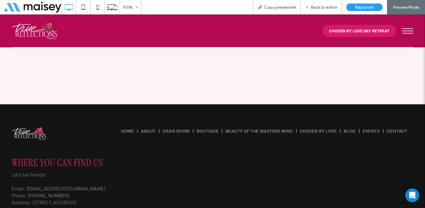
click at [351, 129] on span "Blog" at bounding box center [350, 131] width 12 height 5
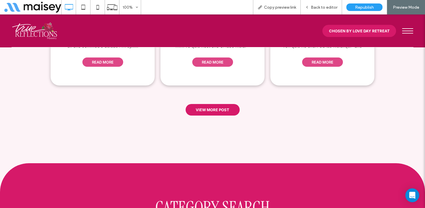
scroll to position [388, 0]
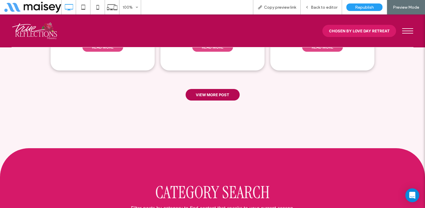
click at [204, 90] on span "VIEW MORE POST" at bounding box center [213, 95] width 34 height 10
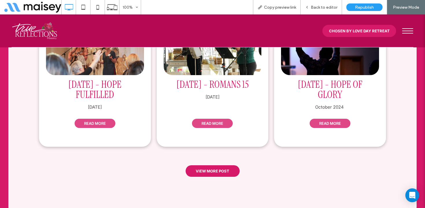
scroll to position [852, 0]
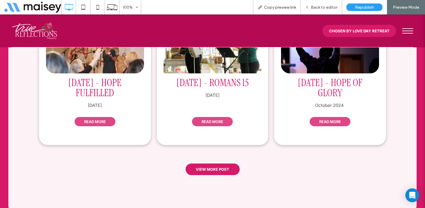
click at [210, 117] on link "READ MORE" at bounding box center [212, 121] width 41 height 9
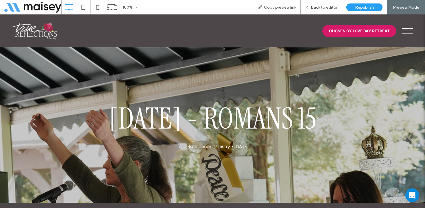
scroll to position [0, 0]
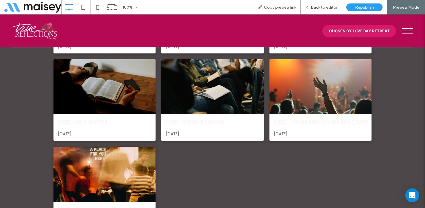
scroll to position [735, 0]
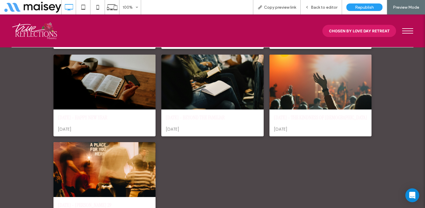
click at [212, 111] on div at bounding box center [212, 82] width 108 height 58
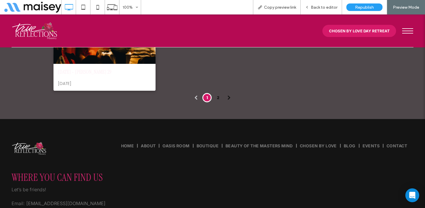
scroll to position [918, 0]
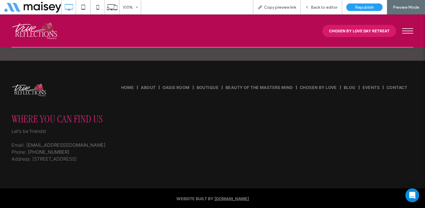
click at [370, 86] on span "events" at bounding box center [371, 87] width 17 height 5
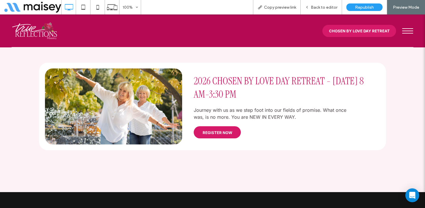
scroll to position [212, 0]
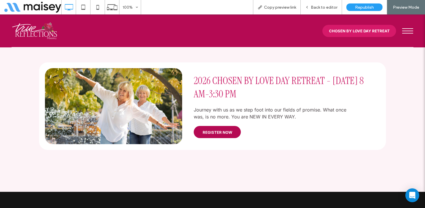
click at [216, 128] on link "REGISTER NOW" at bounding box center [217, 132] width 47 height 12
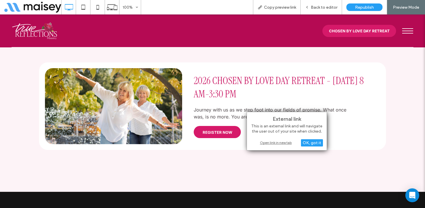
click at [266, 142] on div "Open link in new tab" at bounding box center [287, 143] width 72 height 6
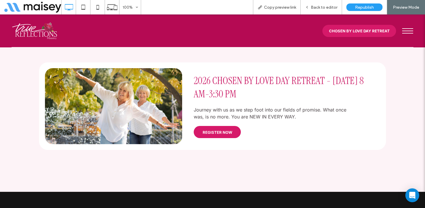
click at [410, 30] on button "menu" at bounding box center [407, 30] width 17 height 15
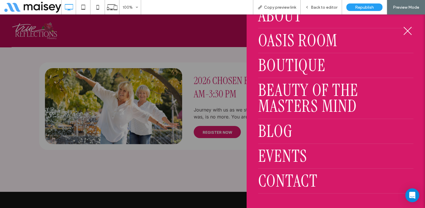
scroll to position [113, 0]
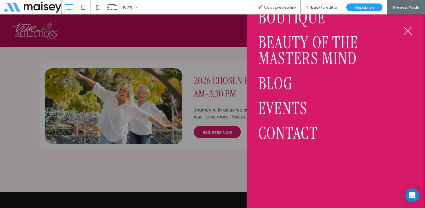
click at [289, 130] on span "Contact" at bounding box center [288, 133] width 60 height 16
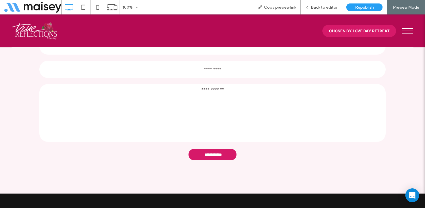
scroll to position [171, 0]
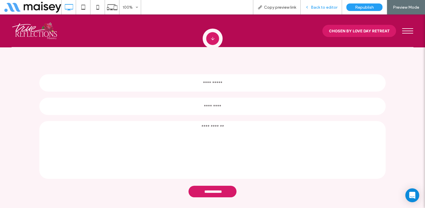
click at [322, 6] on span "Back to editor" at bounding box center [324, 7] width 27 height 5
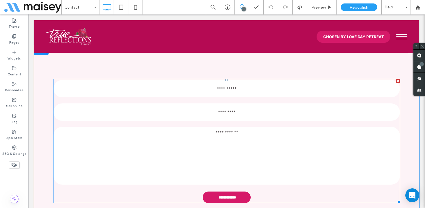
click at [237, 95] on input "text" at bounding box center [226, 88] width 346 height 17
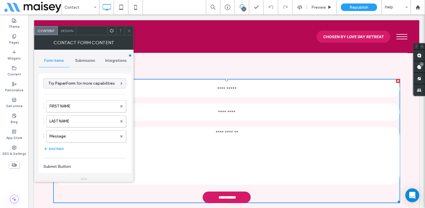
click at [84, 62] on span "Submission" at bounding box center [85, 60] width 20 height 5
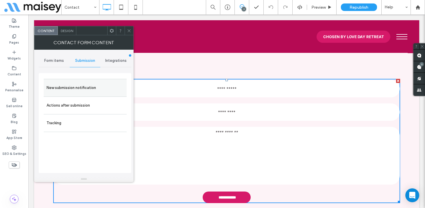
click at [87, 86] on label "New submission notification" at bounding box center [85, 88] width 77 height 12
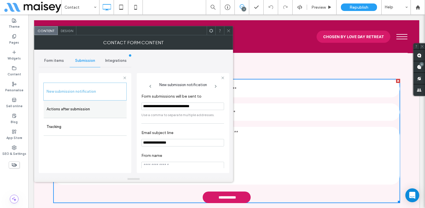
click at [95, 110] on label "Actions after submission" at bounding box center [85, 110] width 77 height 12
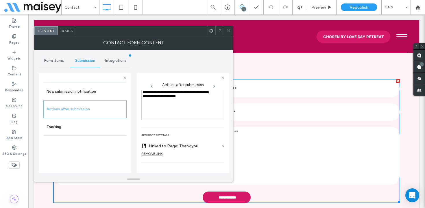
scroll to position [88, 0]
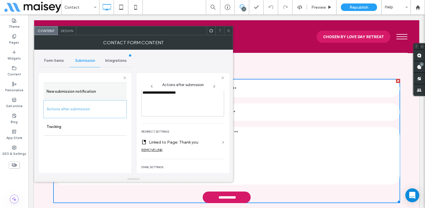
click at [106, 93] on label "New submission notification" at bounding box center [85, 92] width 77 height 12
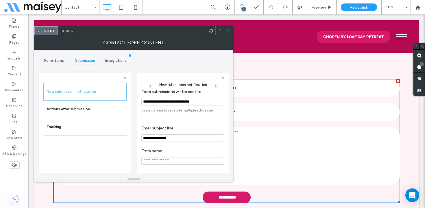
click at [165, 136] on input "**********" at bounding box center [182, 138] width 83 height 8
type input "**********"
click at [227, 33] on span at bounding box center [228, 30] width 4 height 9
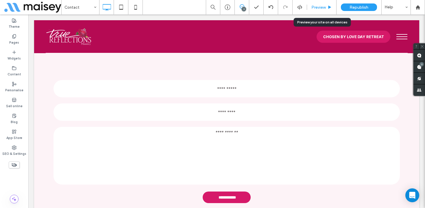
click at [322, 4] on div "Preview" at bounding box center [321, 7] width 29 height 14
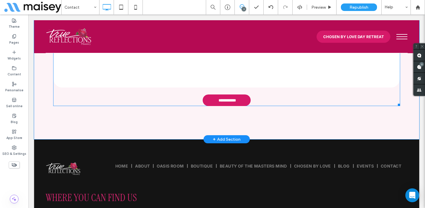
scroll to position [354, 0]
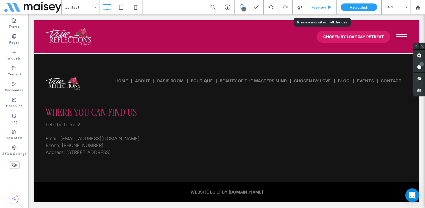
click at [324, 10] on div "Preview" at bounding box center [321, 7] width 29 height 14
click at [320, 5] on span "Preview" at bounding box center [318, 7] width 14 height 5
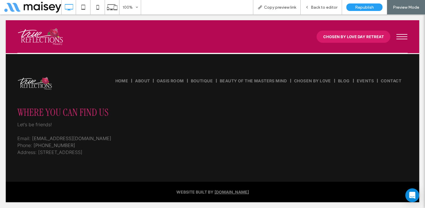
scroll to position [342, 0]
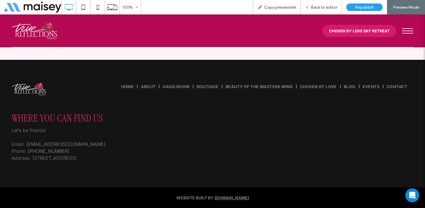
click at [199, 86] on span "Boutique" at bounding box center [208, 86] width 22 height 5
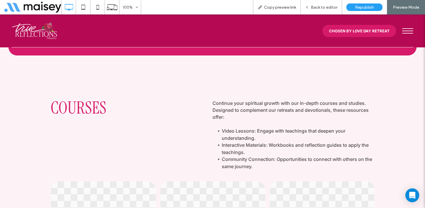
scroll to position [1015, 0]
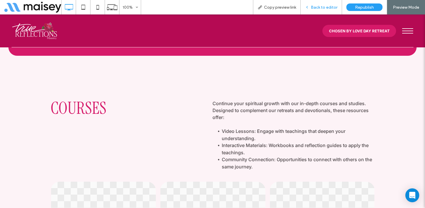
click at [319, 9] on span "Back to editor" at bounding box center [324, 7] width 27 height 5
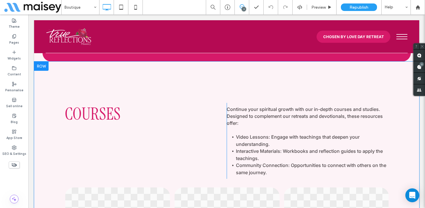
scroll to position [1015, 0]
click at [43, 64] on div at bounding box center [41, 65] width 14 height 9
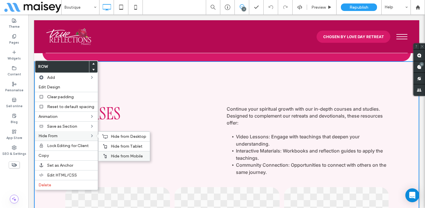
click at [126, 156] on span "Hide from Mobile" at bounding box center [127, 156] width 32 height 5
click at [121, 147] on span "Hide from Tablet" at bounding box center [127, 146] width 32 height 5
click at [122, 136] on span "Hide from Desktop" at bounding box center [129, 136] width 36 height 5
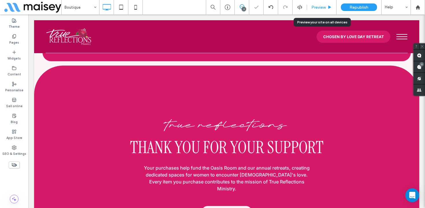
click at [325, 5] on span "Preview" at bounding box center [318, 7] width 14 height 5
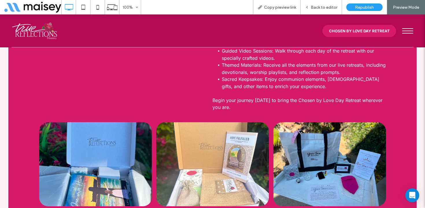
scroll to position [405, 0]
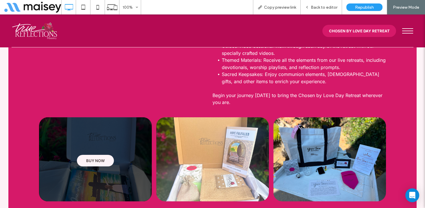
click at [112, 148] on img at bounding box center [95, 159] width 113 height 84
click at [99, 160] on span "BUY NOW" at bounding box center [95, 160] width 19 height 5
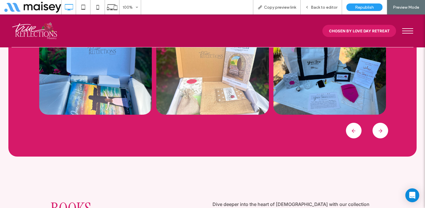
scroll to position [493, 0]
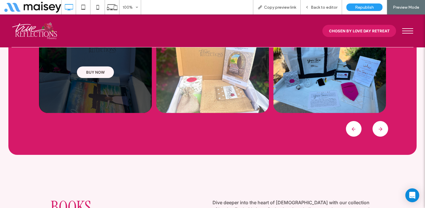
click at [98, 73] on span "BUY NOW" at bounding box center [95, 72] width 19 height 5
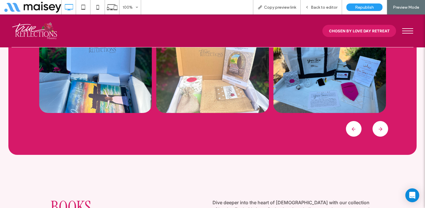
click at [379, 128] on button "›" at bounding box center [376, 125] width 9 height 9
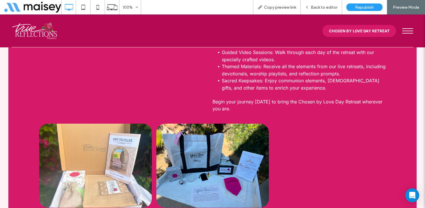
scroll to position [460, 0]
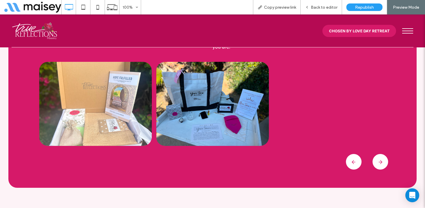
click at [354, 158] on button "‹" at bounding box center [350, 158] width 9 height 9
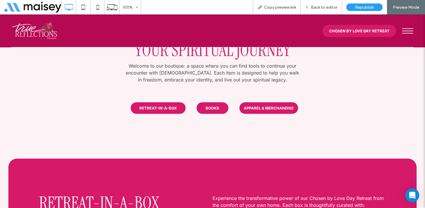
scroll to position [0, 0]
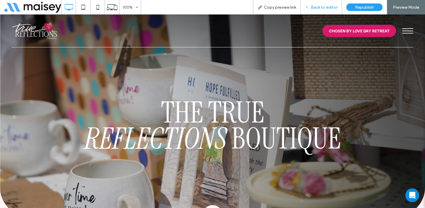
click at [326, 5] on span "Back to editor" at bounding box center [324, 7] width 27 height 5
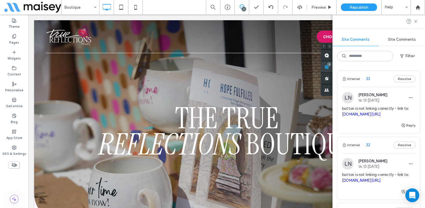
click at [332, 63] on span at bounding box center [327, 66] width 12 height 11
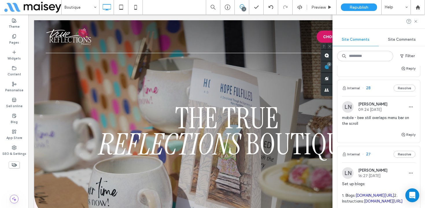
scroll to position [321, 0]
click at [370, 61] on span "this arrow still goes over the moving menu bar" at bounding box center [378, 56] width 73 height 12
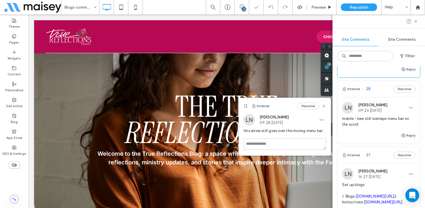
scroll to position [104, 0]
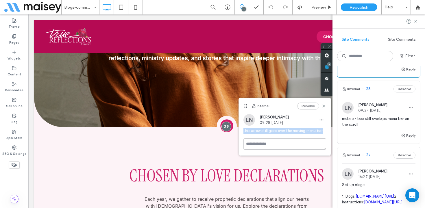
drag, startPoint x: 324, startPoint y: 131, endPoint x: 243, endPoint y: 132, distance: 81.3
click at [243, 132] on div "LN Lindie Northup 09:28 Sep 12 2025 this arrow still goes over the moving menu …" at bounding box center [285, 126] width 92 height 24
click at [258, 132] on span "this arrow still goes over the moving menu bar" at bounding box center [284, 131] width 83 height 6
click at [274, 132] on span "this arrow still goes over the moving menu bar" at bounding box center [284, 131] width 83 height 6
drag, startPoint x: 325, startPoint y: 130, endPoint x: 243, endPoint y: 132, distance: 81.8
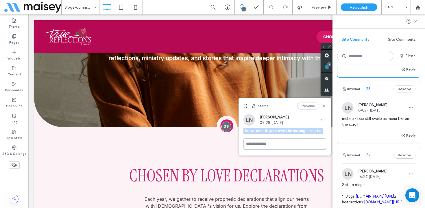
click at [243, 132] on span "this arrow still goes over the moving menu bar" at bounding box center [284, 131] width 83 height 6
copy span "this arrow still goes over the moving menu bar"
click at [370, 128] on span "mobile - bee still overlaps menu bar on the scroll" at bounding box center [378, 122] width 73 height 12
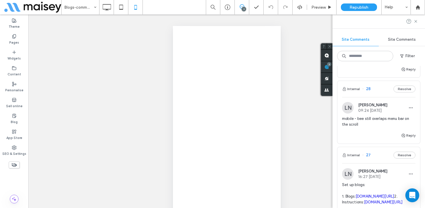
scroll to position [0, 0]
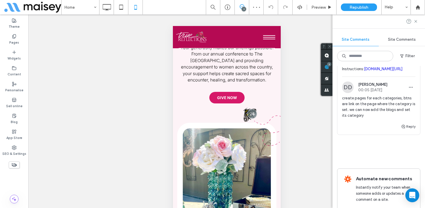
scroll to position [459, 0]
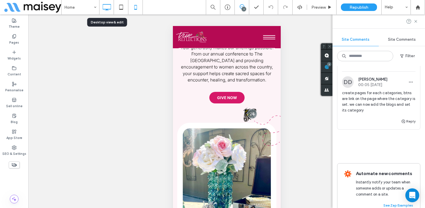
click at [110, 6] on icon at bounding box center [107, 7] width 12 height 12
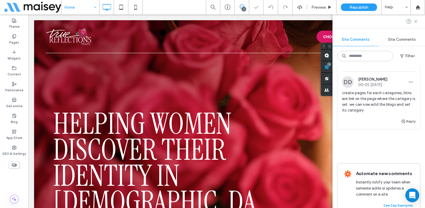
scroll to position [0, 0]
click at [319, 7] on span "Preview" at bounding box center [318, 7] width 14 height 5
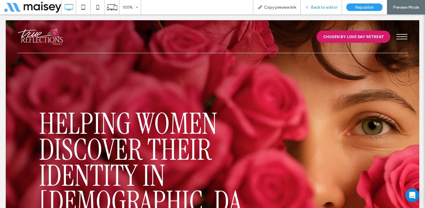
click at [326, 4] on div "Back to editor" at bounding box center [321, 7] width 41 height 14
click at [330, 10] on span "Back to editor" at bounding box center [324, 7] width 27 height 5
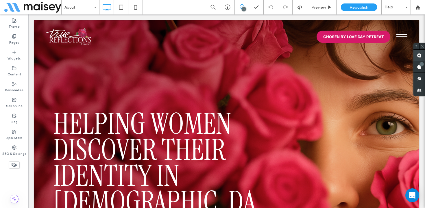
click at [417, 53] on use at bounding box center [419, 55] width 5 height 5
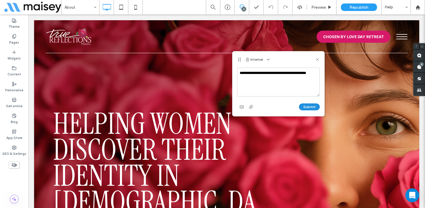
type textarea "**********"
click at [309, 107] on button "Submit" at bounding box center [309, 107] width 21 height 7
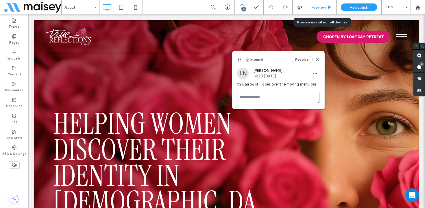
click at [319, 8] on span "Preview" at bounding box center [318, 7] width 14 height 5
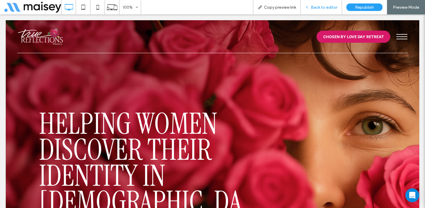
click at [324, 4] on div "Back to editor" at bounding box center [321, 7] width 41 height 14
click at [329, 7] on span "Back to editor" at bounding box center [324, 7] width 27 height 5
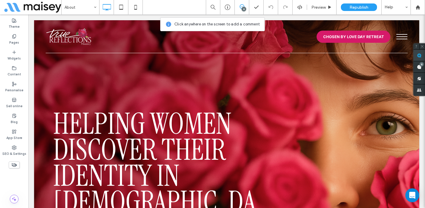
click at [419, 56] on use at bounding box center [419, 55] width 5 height 5
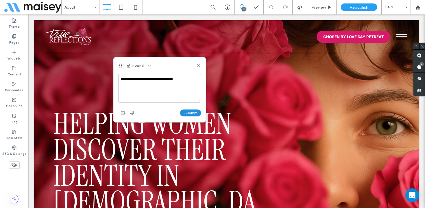
type textarea "**********"
click at [191, 113] on button "Submit" at bounding box center [190, 113] width 21 height 7
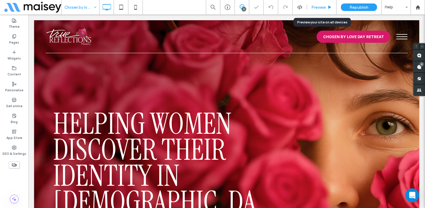
click at [322, 8] on span "Preview" at bounding box center [318, 7] width 14 height 5
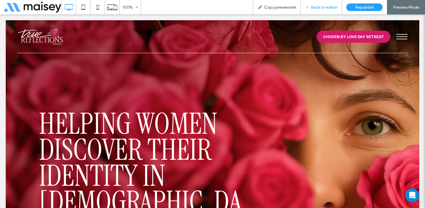
click at [316, 7] on span "Back to editor" at bounding box center [324, 7] width 27 height 5
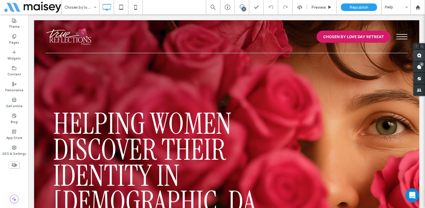
click at [417, 54] on use at bounding box center [419, 55] width 5 height 5
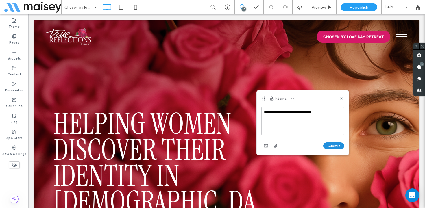
type textarea "**********"
click at [335, 145] on button "Submit" at bounding box center [333, 146] width 21 height 7
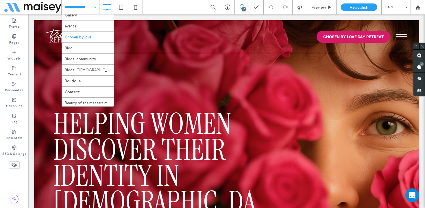
scroll to position [50, 0]
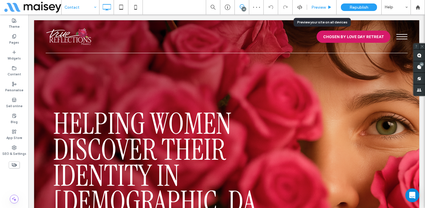
click at [322, 6] on span "Preview" at bounding box center [318, 7] width 14 height 5
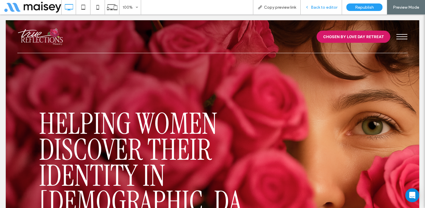
click at [329, 7] on span "Back to editor" at bounding box center [324, 7] width 27 height 5
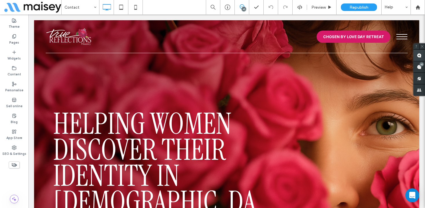
click at [420, 54] on use at bounding box center [419, 55] width 5 height 5
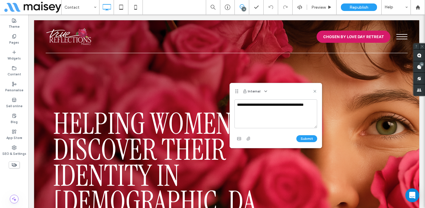
click at [262, 105] on textarea "**********" at bounding box center [275, 113] width 83 height 29
type textarea "**********"
click at [311, 138] on button "Submit" at bounding box center [306, 138] width 21 height 7
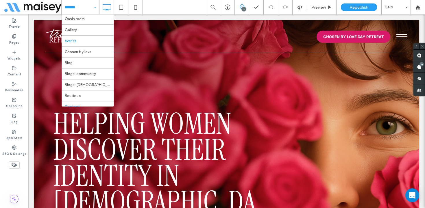
scroll to position [36, 0]
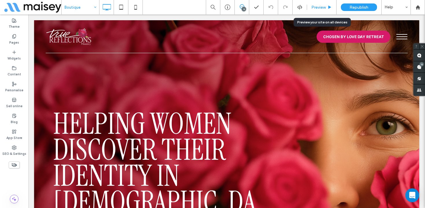
click at [320, 8] on span "Preview" at bounding box center [318, 7] width 14 height 5
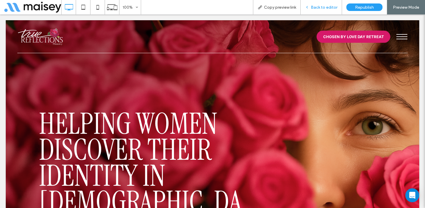
click at [330, 4] on div "Back to editor" at bounding box center [321, 7] width 41 height 14
click at [319, 6] on span "Back to editor" at bounding box center [324, 7] width 27 height 5
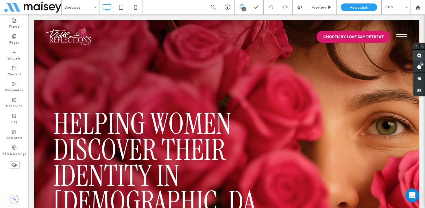
click at [419, 57] on use at bounding box center [419, 55] width 5 height 5
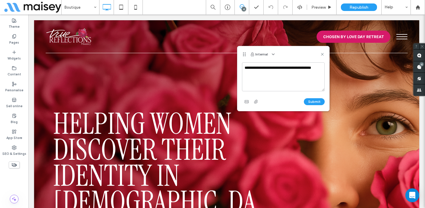
drag, startPoint x: 269, startPoint y: 68, endPoint x: 263, endPoint y: 68, distance: 7.0
click at [263, 68] on textarea "**********" at bounding box center [283, 76] width 83 height 29
type textarea "**********"
click at [314, 103] on button "Submit" at bounding box center [314, 101] width 21 height 7
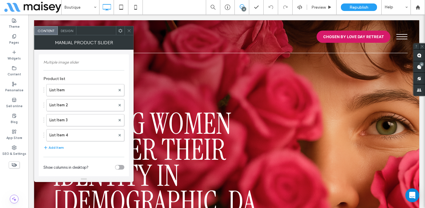
click at [128, 32] on icon at bounding box center [129, 31] width 4 height 4
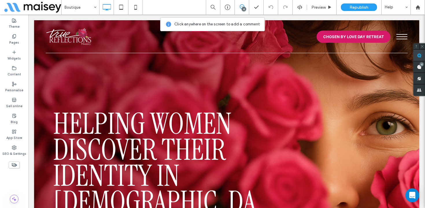
click at [417, 56] on use at bounding box center [419, 55] width 5 height 5
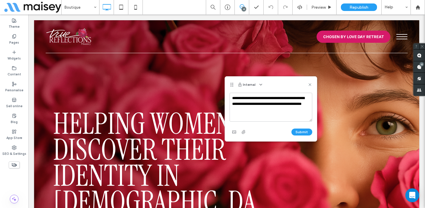
drag, startPoint x: 278, startPoint y: 110, endPoint x: 243, endPoint y: 101, distance: 36.5
click at [229, 99] on div "**********" at bounding box center [271, 117] width 92 height 49
click at [253, 108] on textarea "**********" at bounding box center [271, 107] width 83 height 29
drag, startPoint x: 248, startPoint y: 110, endPoint x: 239, endPoint y: 110, distance: 9.3
click at [239, 110] on textarea "**********" at bounding box center [271, 107] width 83 height 29
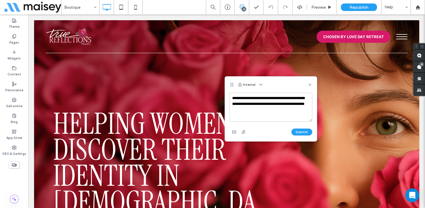
drag, startPoint x: 287, startPoint y: 114, endPoint x: 230, endPoint y: 96, distance: 59.5
click at [230, 96] on textarea "**********" at bounding box center [271, 107] width 83 height 29
type textarea "**********"
click at [303, 131] on button "Submit" at bounding box center [301, 132] width 21 height 7
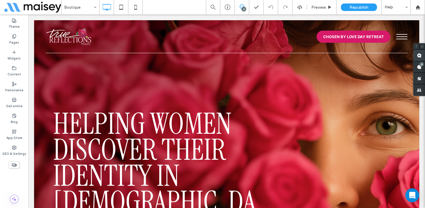
click at [421, 53] on use at bounding box center [419, 55] width 5 height 5
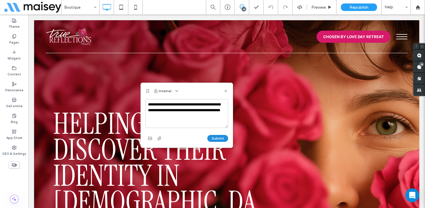
type textarea "**********"
click at [219, 137] on button "Submit" at bounding box center [217, 138] width 21 height 7
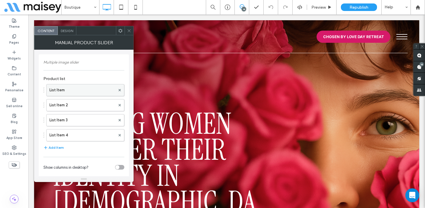
click at [70, 92] on label "List Item" at bounding box center [82, 90] width 66 height 12
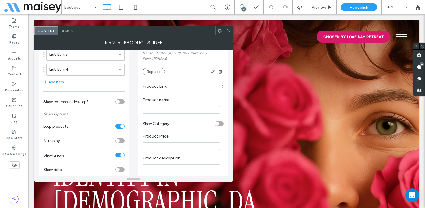
scroll to position [68, 0]
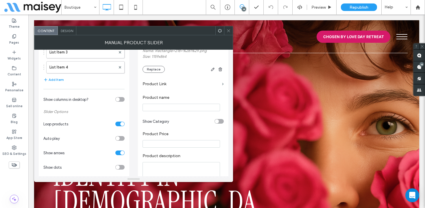
click at [228, 29] on icon at bounding box center [228, 31] width 4 height 4
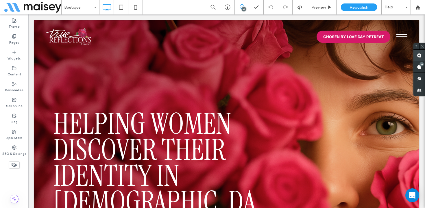
click at [418, 55] on use at bounding box center [419, 55] width 5 height 5
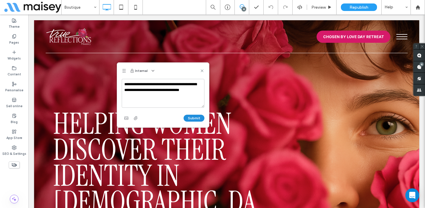
type textarea "**********"
click at [197, 120] on button "Submit" at bounding box center [194, 118] width 21 height 7
